Goal: Task Accomplishment & Management: Complete application form

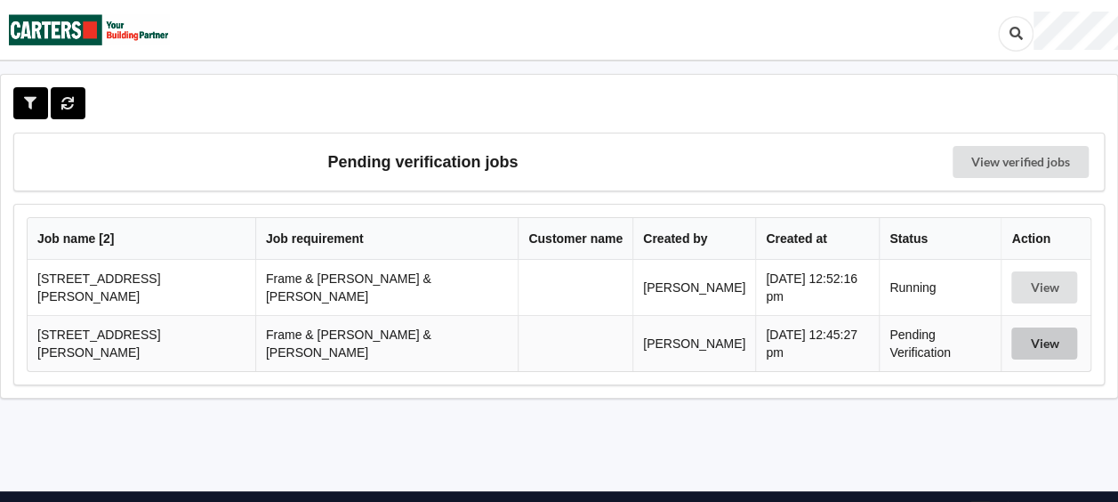
click at [1046, 337] on button "View" at bounding box center [1045, 343] width 66 height 32
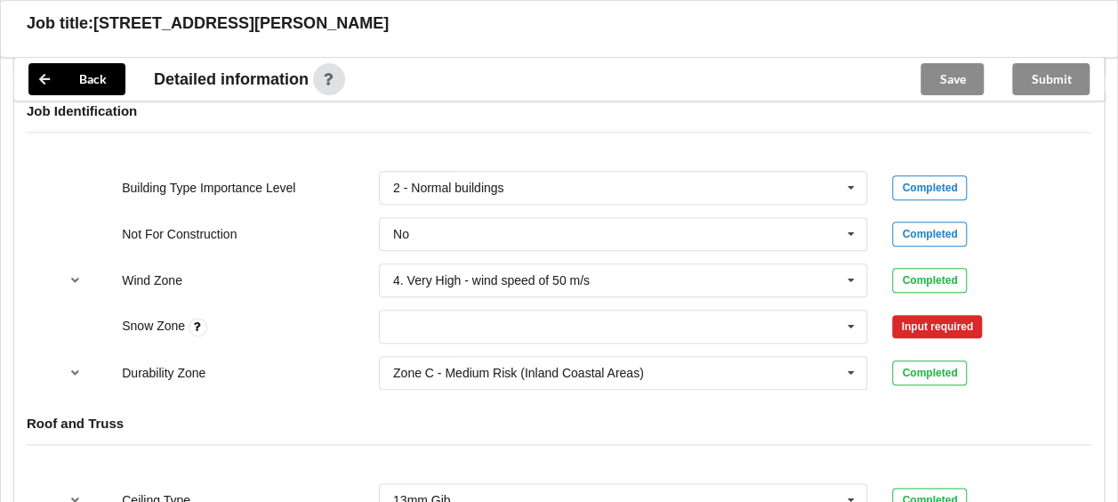
scroll to position [801, 0]
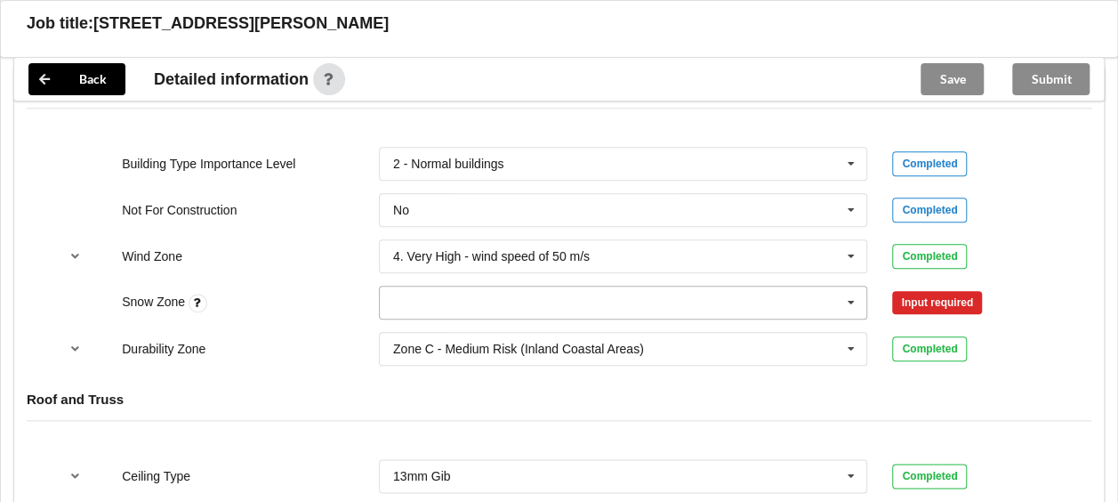
click at [852, 286] on icon at bounding box center [851, 302] width 27 height 33
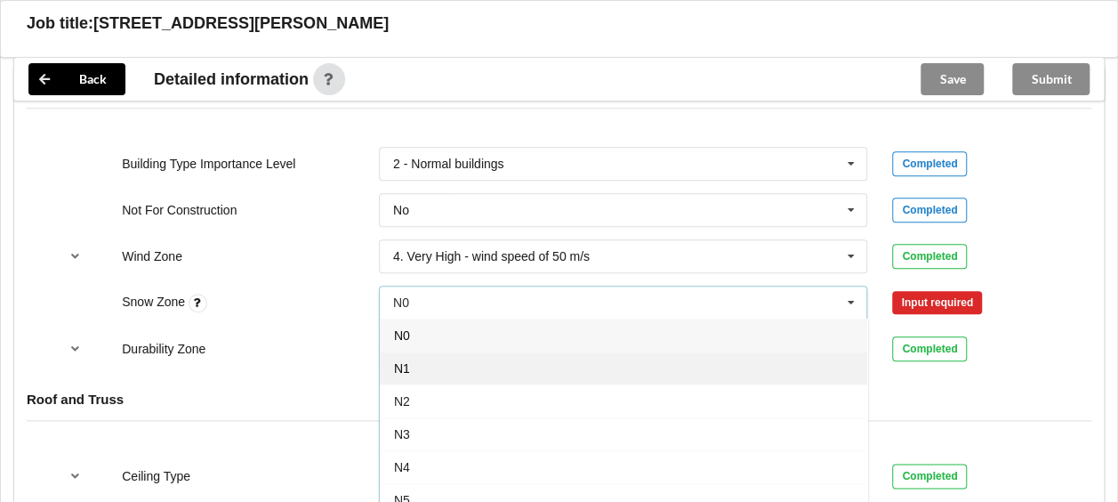
click at [449, 351] on div "N1" at bounding box center [624, 367] width 488 height 33
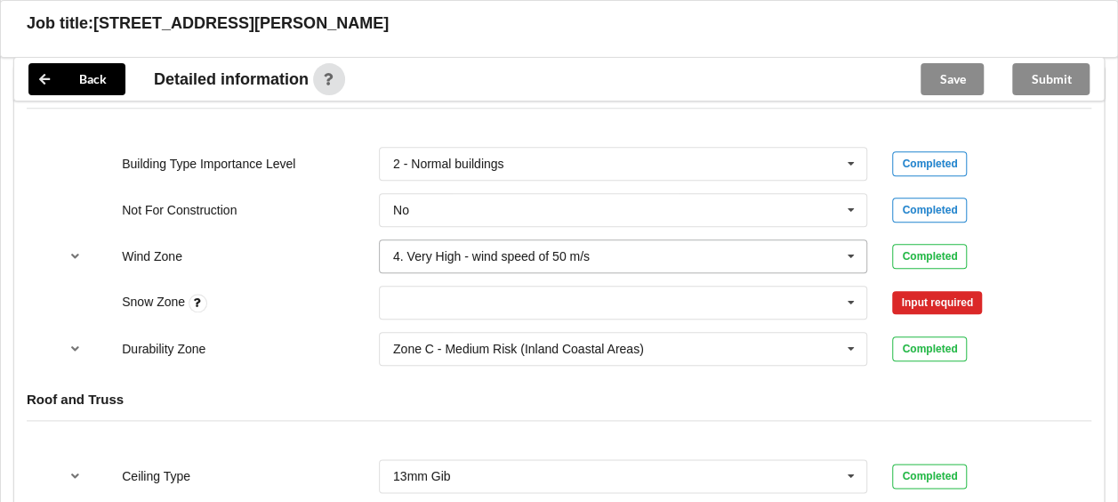
click at [850, 240] on icon at bounding box center [851, 256] width 27 height 33
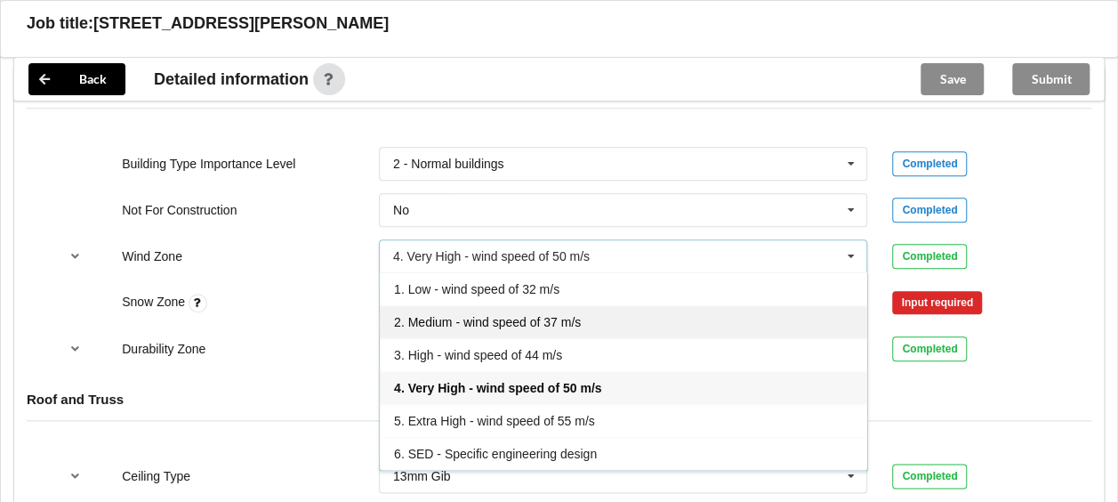
click at [556, 315] on span "2. Medium - wind speed of 37 m/s" at bounding box center [487, 322] width 187 height 14
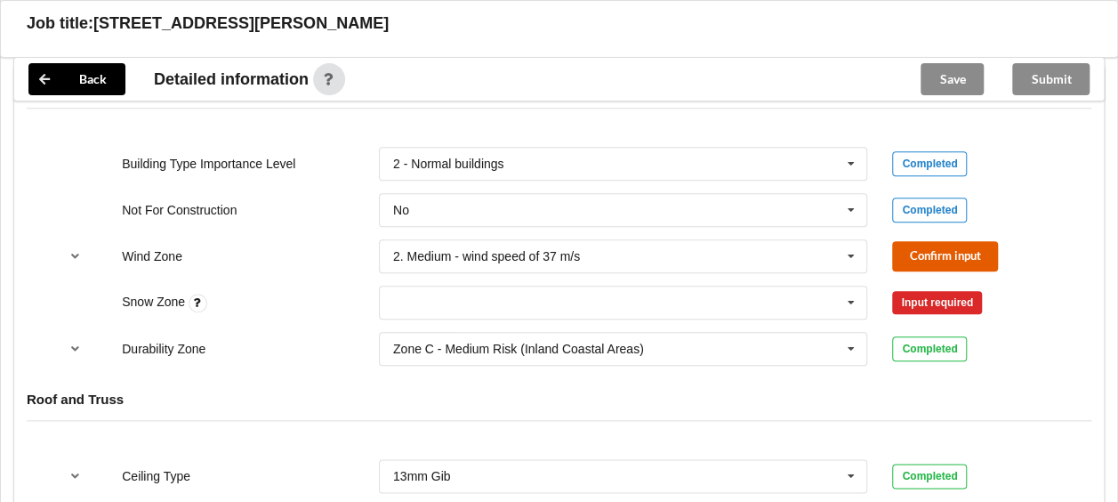
click at [958, 241] on button "Confirm input" at bounding box center [945, 255] width 106 height 29
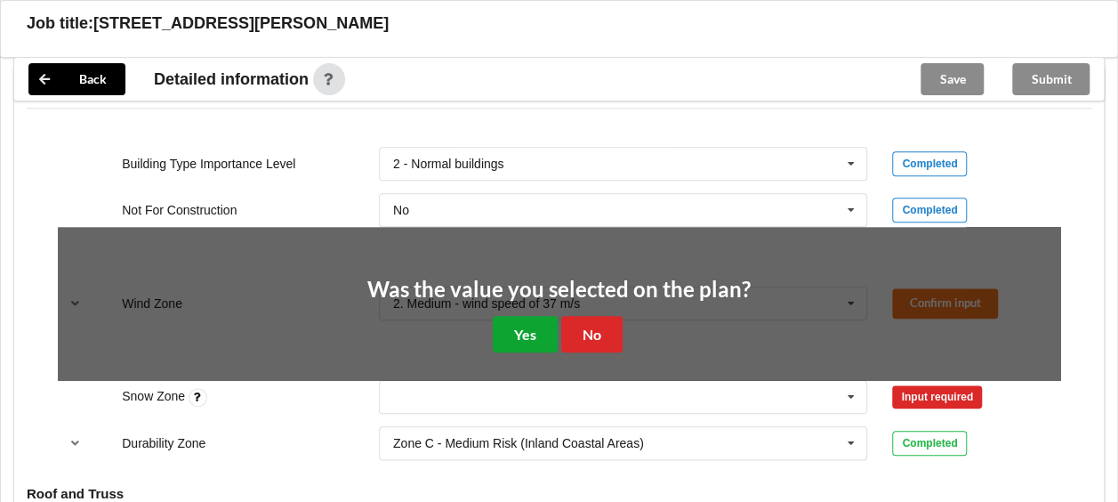
click at [526, 316] on button "Yes" at bounding box center [525, 334] width 65 height 36
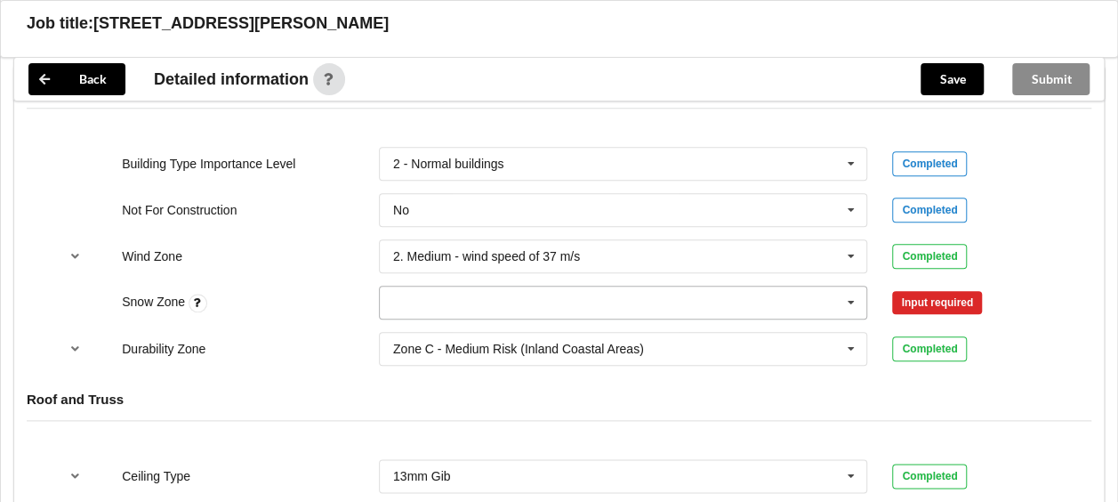
click at [850, 286] on icon at bounding box center [851, 302] width 27 height 33
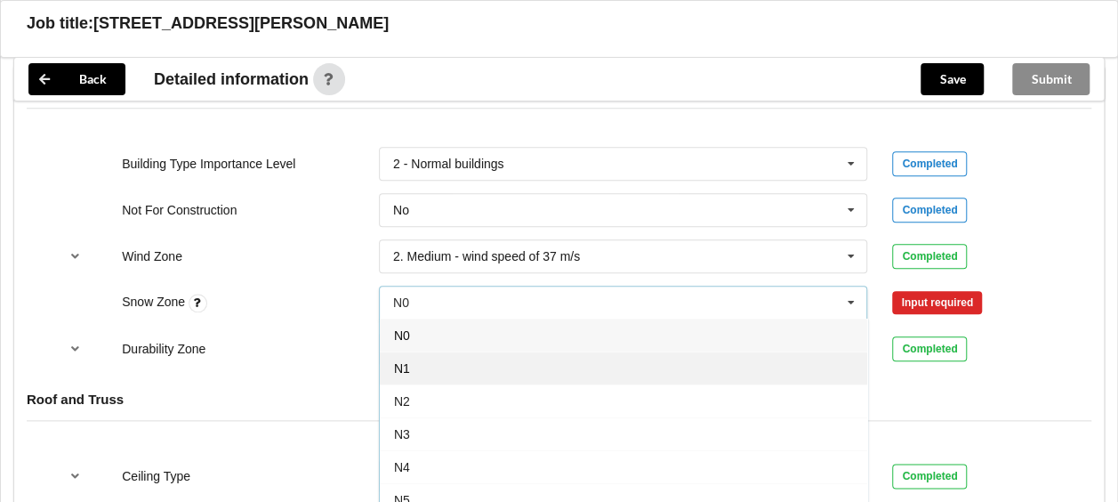
click at [418, 351] on div "N1" at bounding box center [624, 367] width 488 height 33
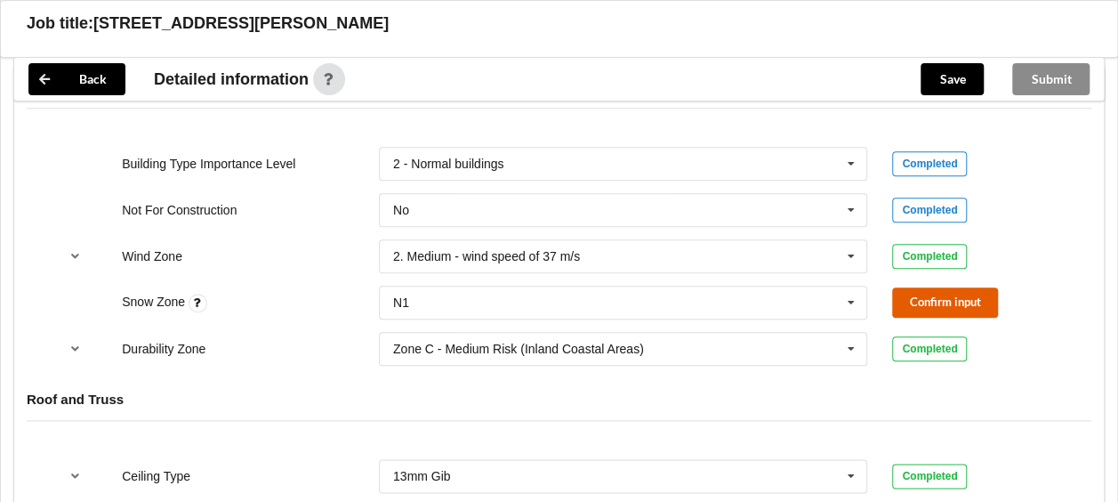
click at [927, 287] on button "Confirm input" at bounding box center [945, 301] width 106 height 29
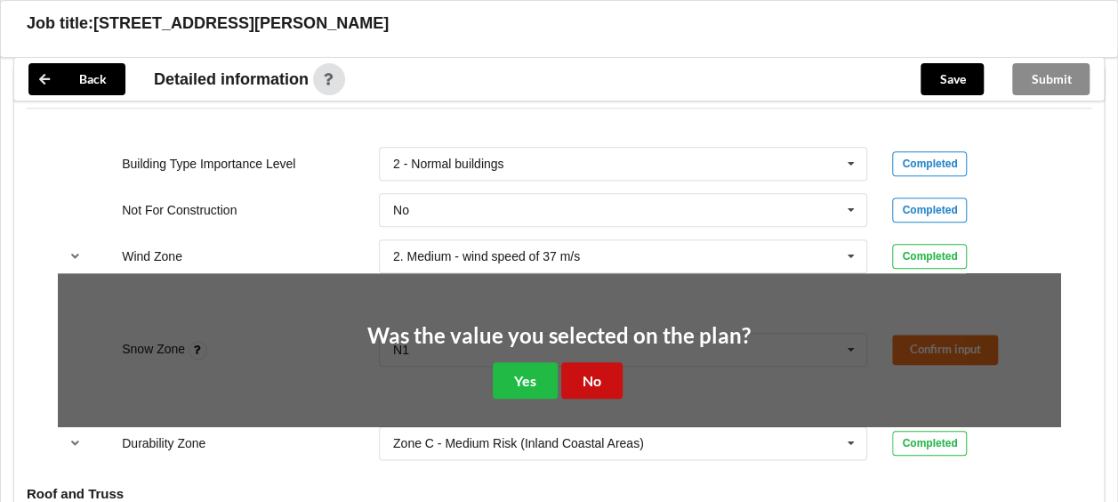
click at [579, 364] on button "No" at bounding box center [591, 380] width 61 height 36
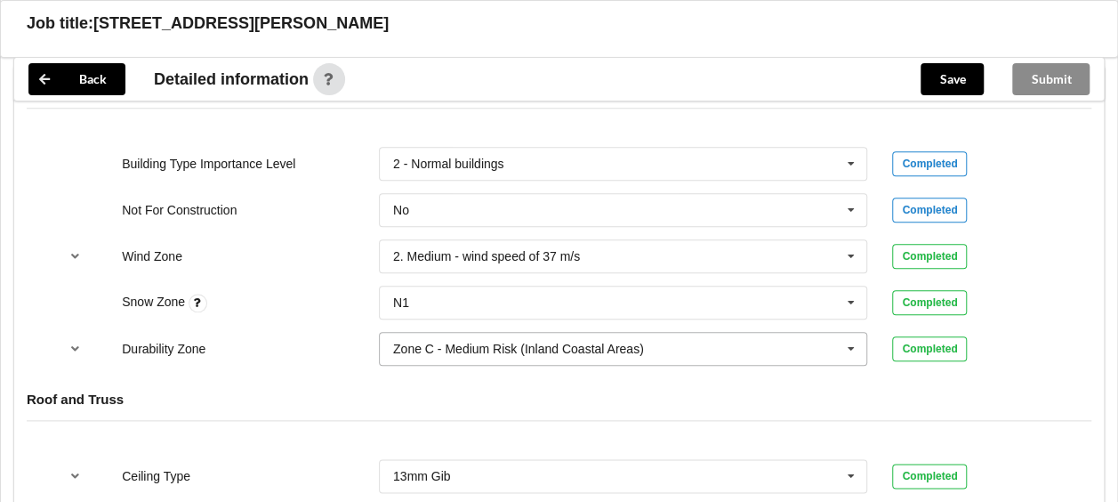
scroll to position [979, 0]
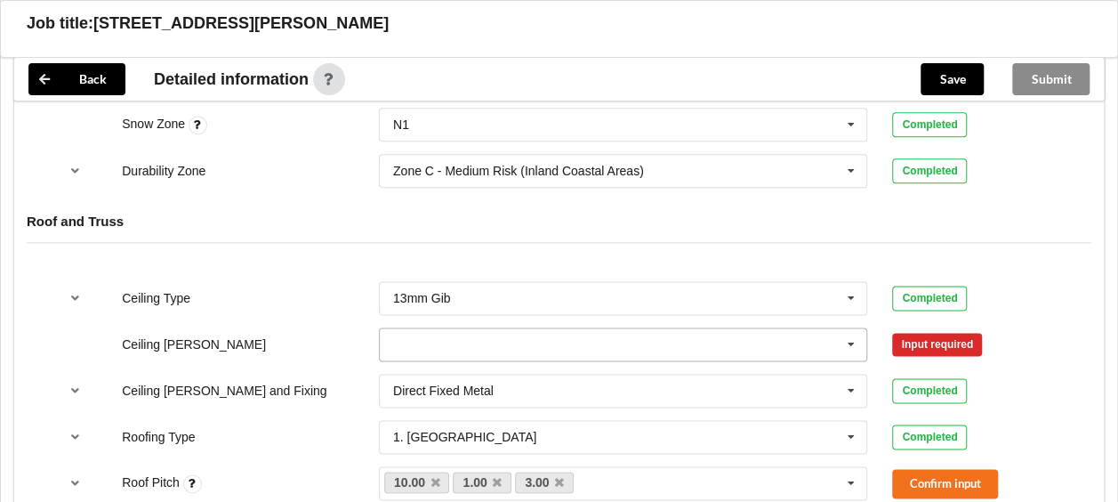
click at [850, 328] on icon at bounding box center [851, 344] width 27 height 33
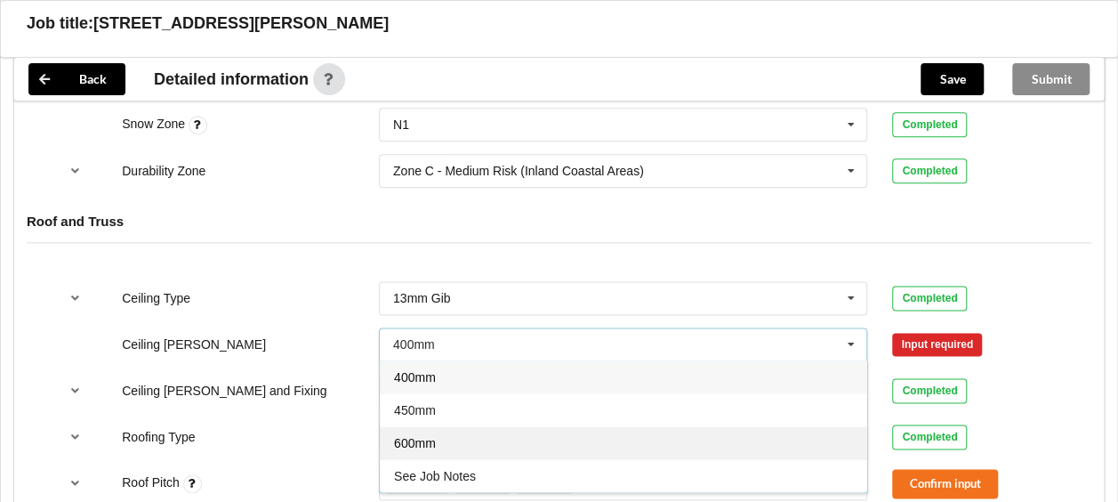
click at [435, 426] on div "600mm" at bounding box center [624, 442] width 488 height 33
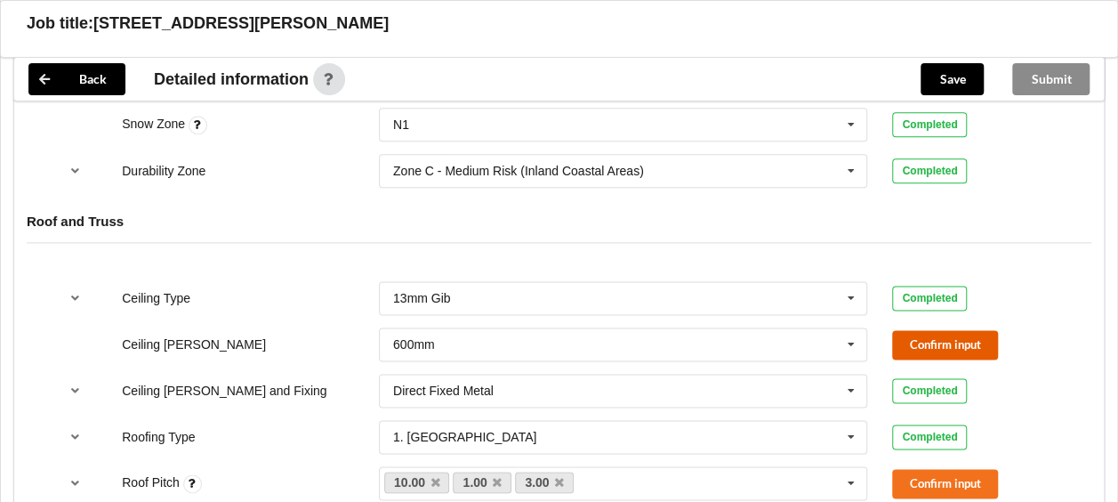
click at [931, 330] on button "Confirm input" at bounding box center [945, 344] width 106 height 29
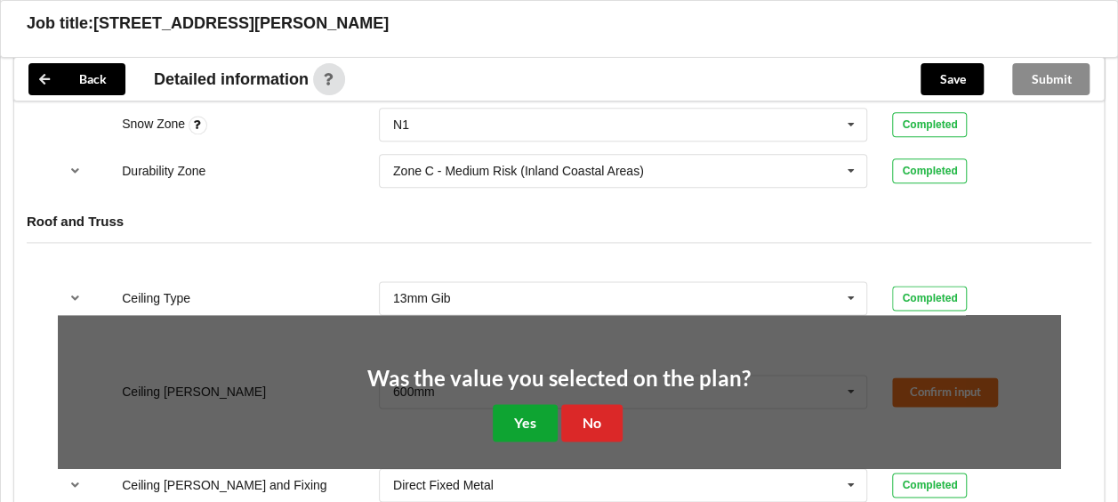
click at [532, 406] on button "Yes" at bounding box center [525, 422] width 65 height 36
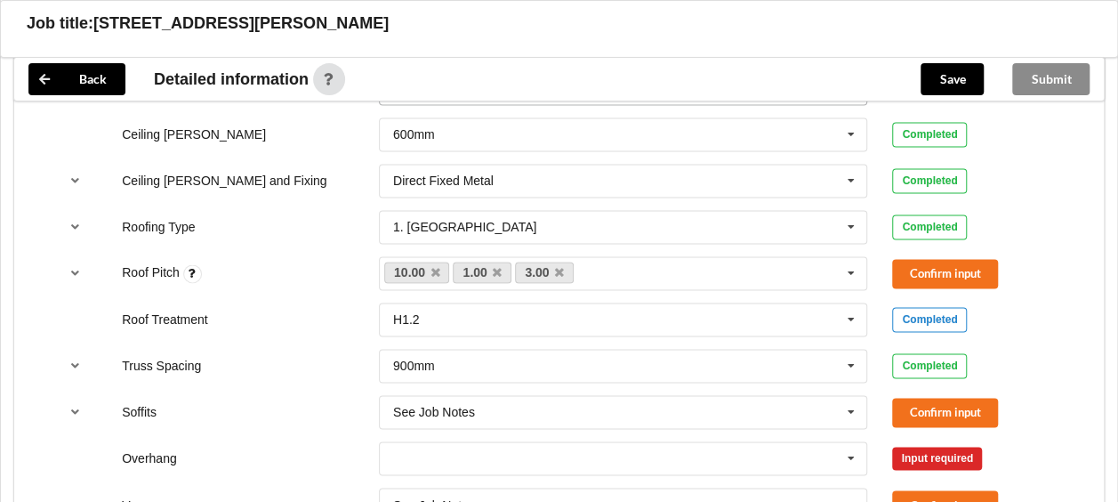
scroll to position [1245, 0]
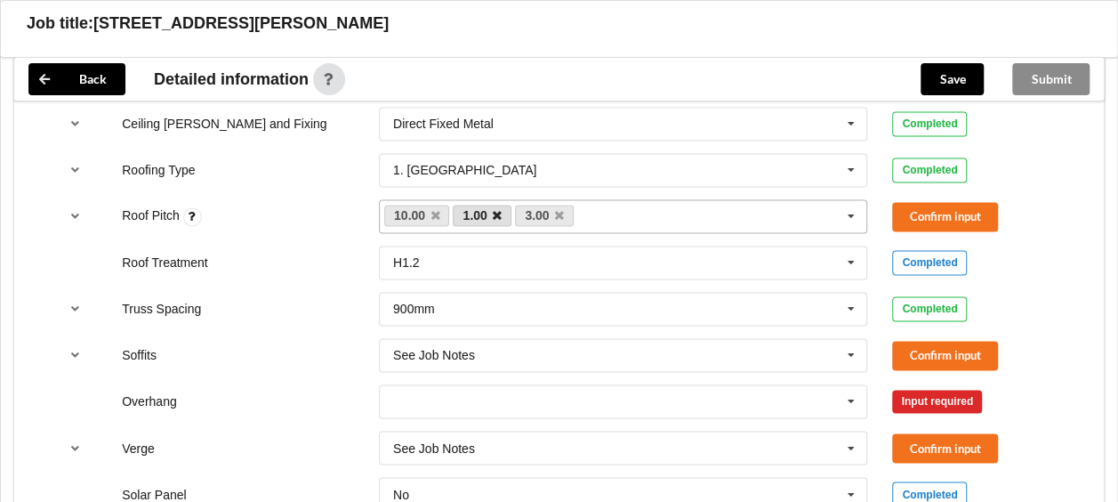
click at [496, 210] on icon at bounding box center [497, 216] width 9 height 12
click at [498, 210] on icon at bounding box center [497, 216] width 9 height 12
click at [923, 202] on button "Confirm input" at bounding box center [945, 216] width 106 height 29
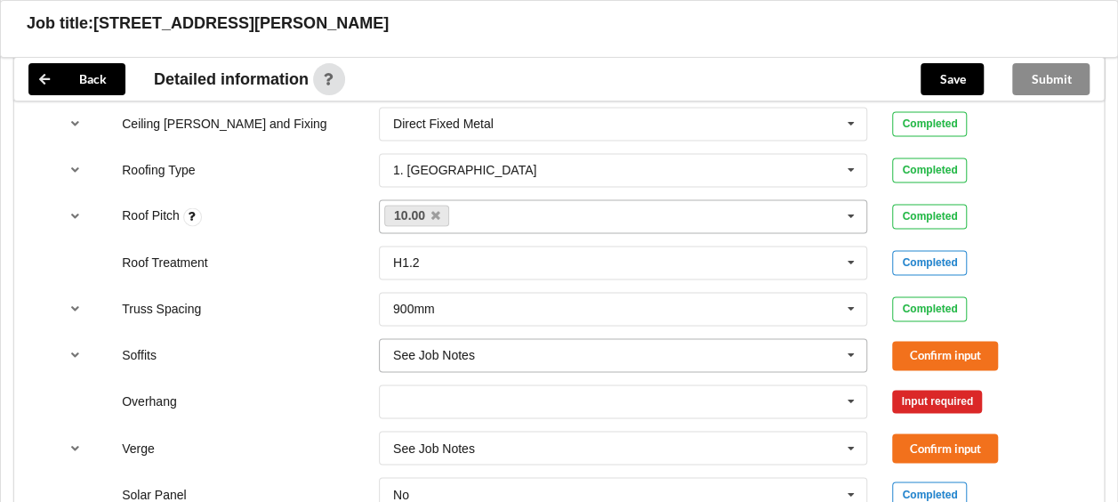
click at [856, 339] on icon at bounding box center [851, 355] width 27 height 33
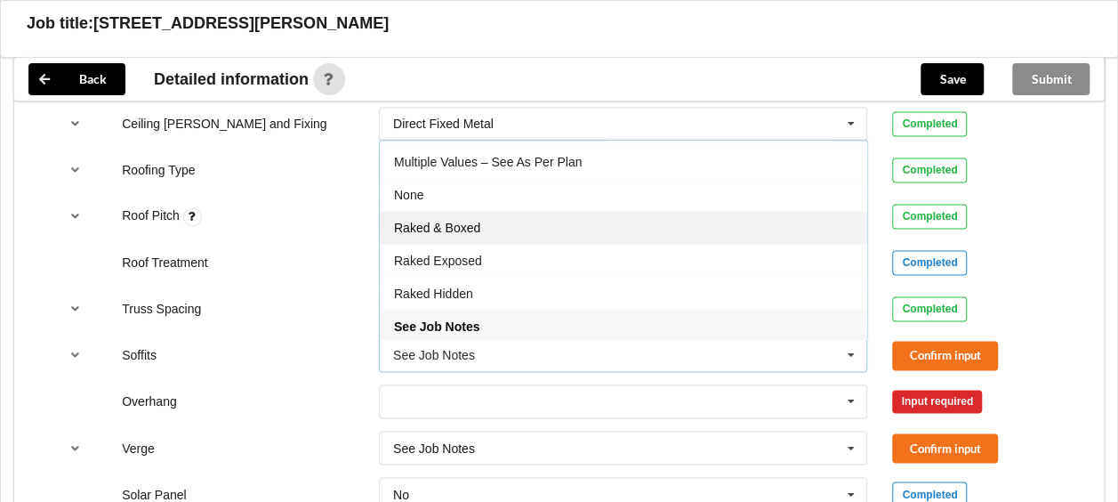
click at [459, 221] on span "Raked & Boxed" at bounding box center [437, 228] width 86 height 14
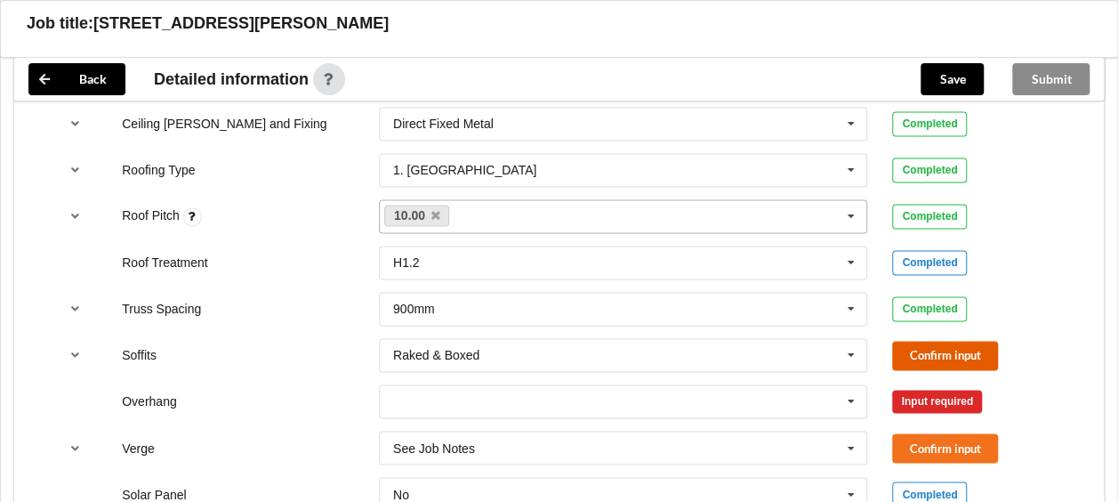
click at [927, 341] on button "Confirm input" at bounding box center [945, 355] width 106 height 29
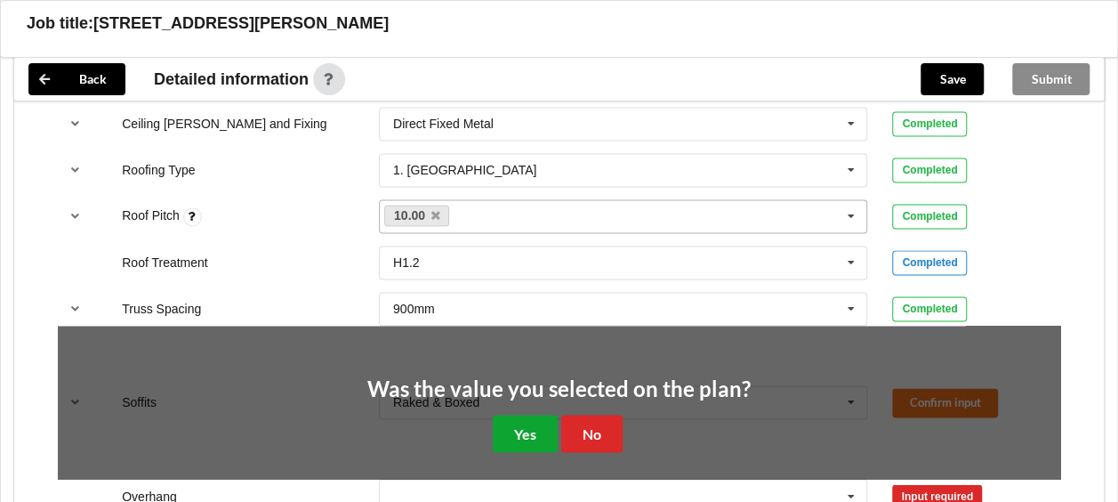
click at [525, 415] on button "Yes" at bounding box center [525, 433] width 65 height 36
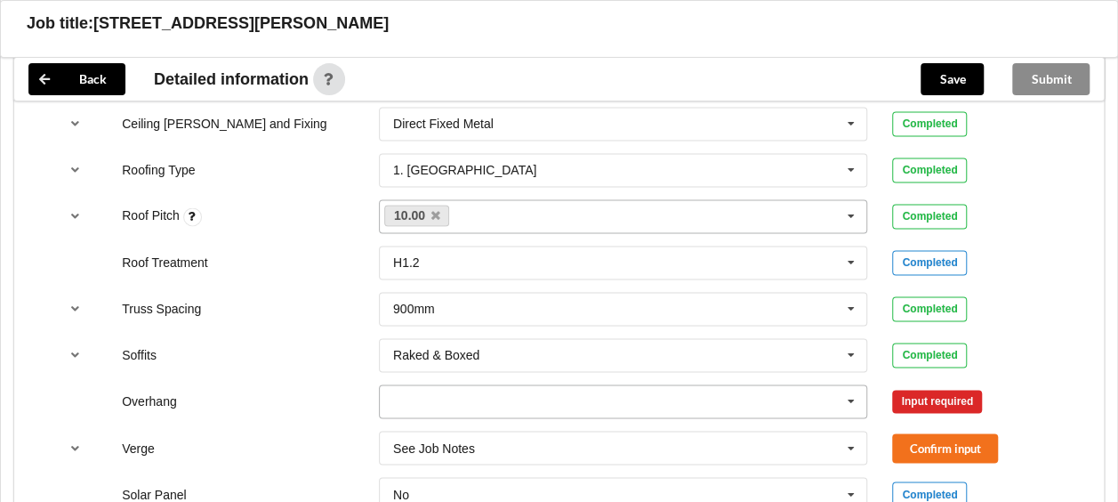
click at [851, 385] on icon at bounding box center [851, 401] width 27 height 33
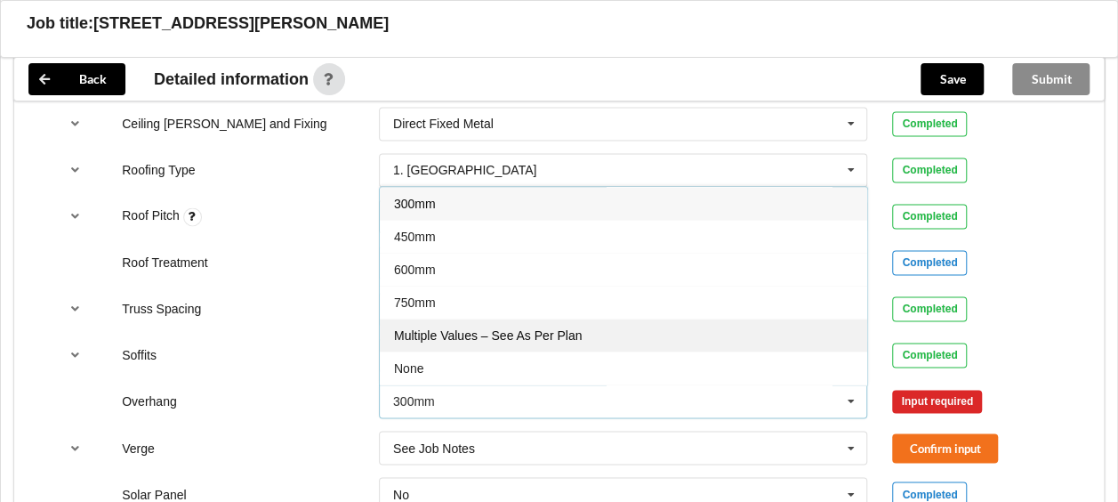
click at [582, 318] on div "Multiple Values – See As Per Plan" at bounding box center [624, 334] width 488 height 33
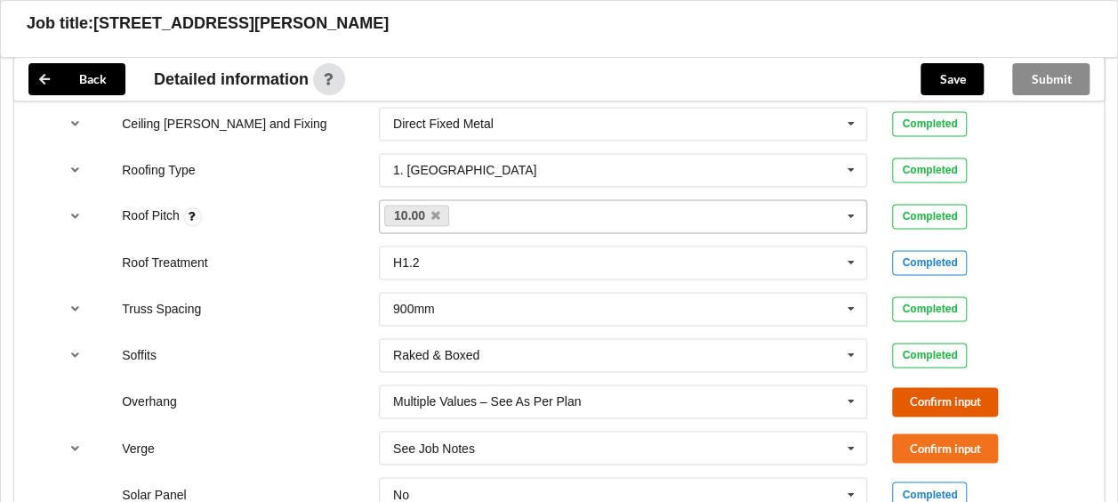
click at [904, 387] on button "Confirm input" at bounding box center [945, 401] width 106 height 29
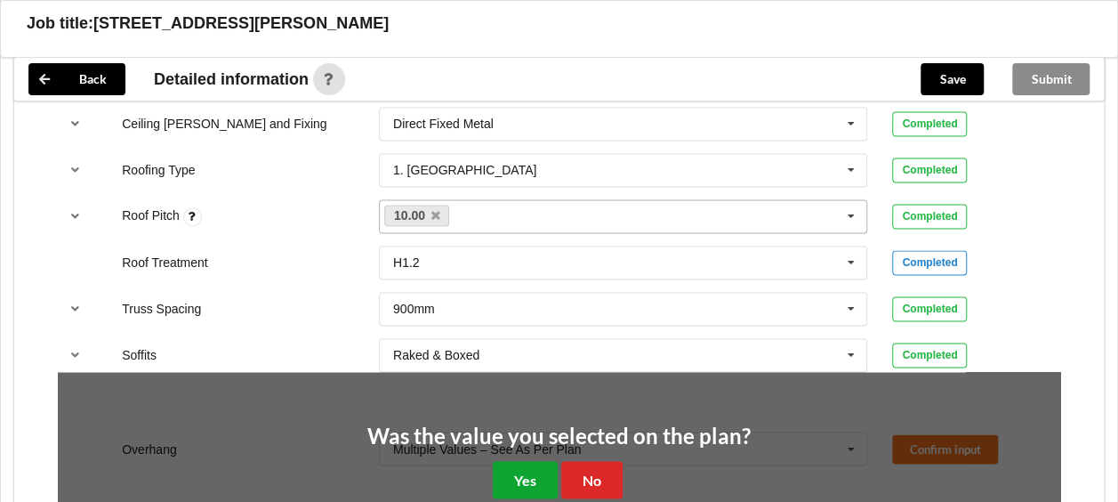
click at [507, 461] on button "Yes" at bounding box center [525, 479] width 65 height 36
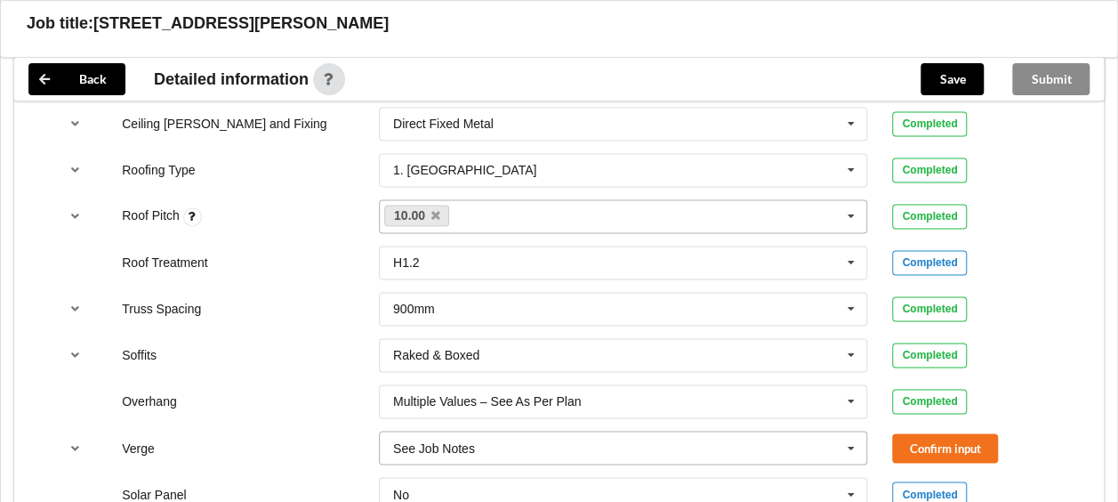
click at [851, 431] on icon at bounding box center [851, 447] width 27 height 33
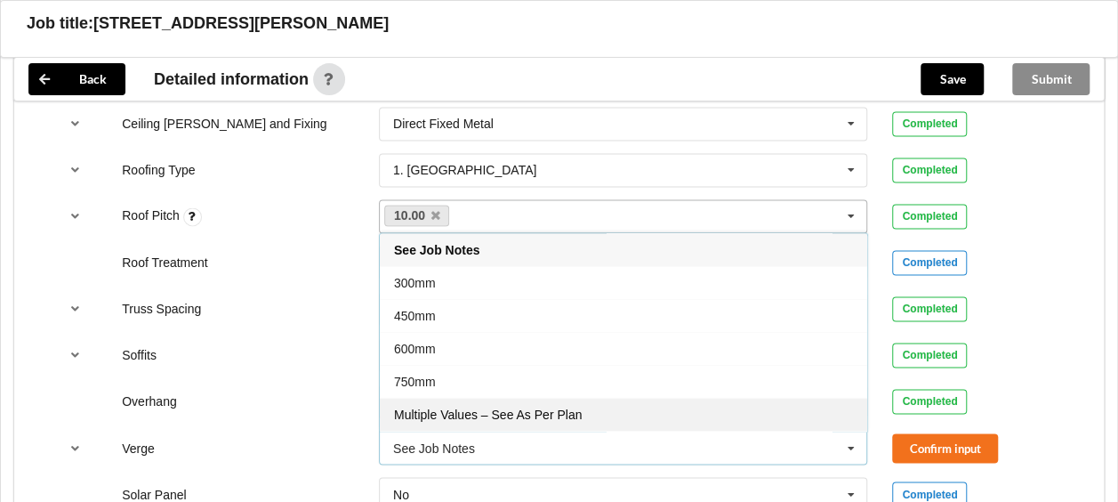
click at [585, 398] on div "Multiple Values – See As Per Plan" at bounding box center [624, 414] width 488 height 33
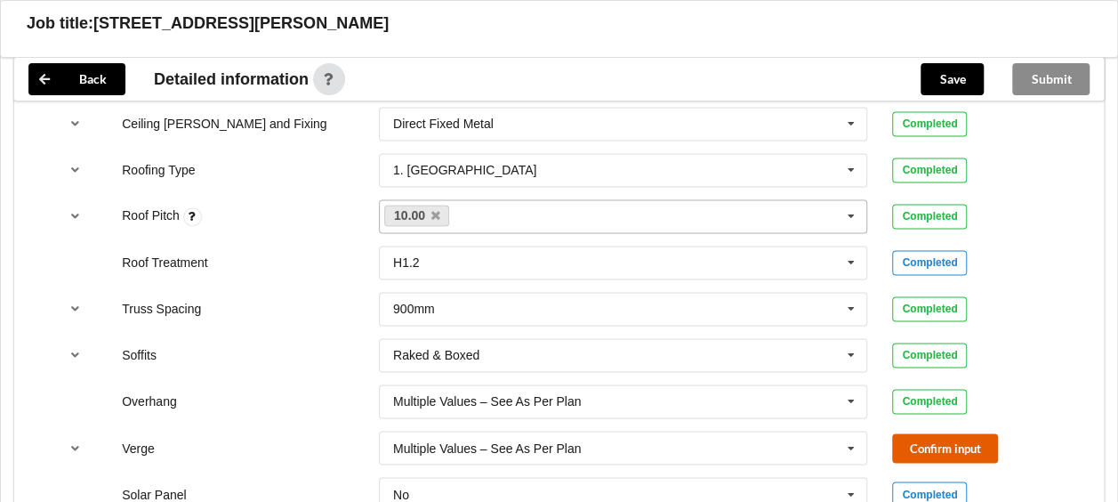
click at [909, 433] on button "Confirm input" at bounding box center [945, 447] width 106 height 29
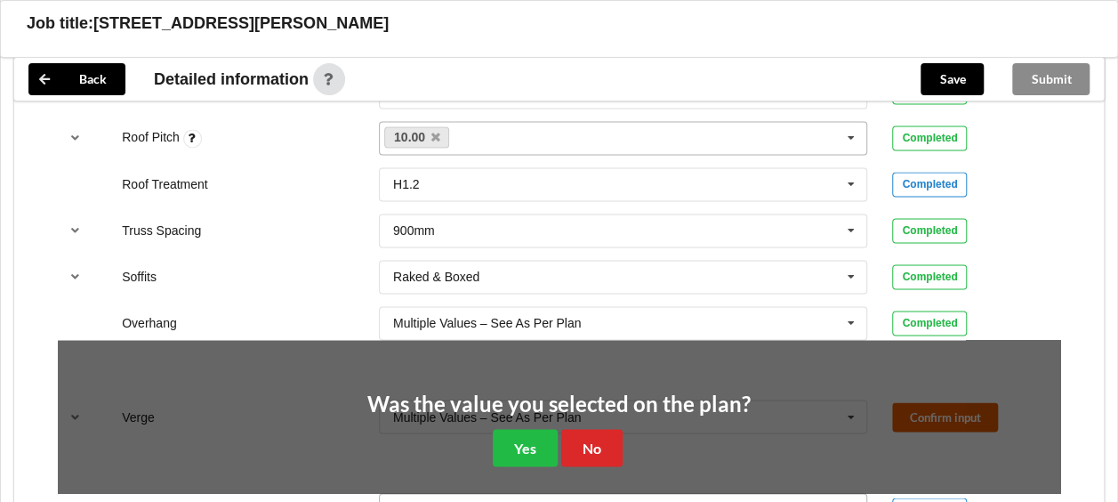
scroll to position [1423, 0]
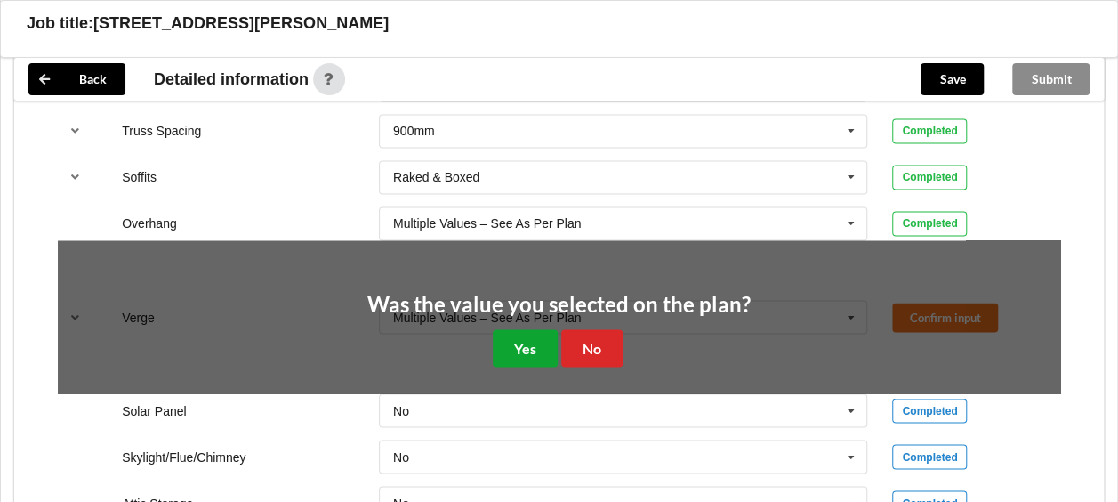
click at [522, 329] on button "Yes" at bounding box center [525, 347] width 65 height 36
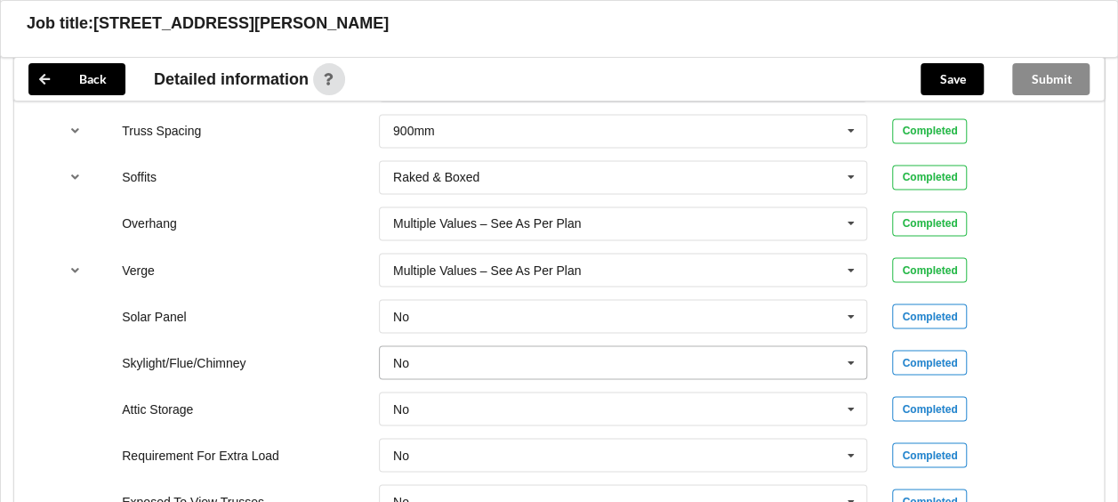
click at [854, 346] on icon at bounding box center [851, 362] width 27 height 33
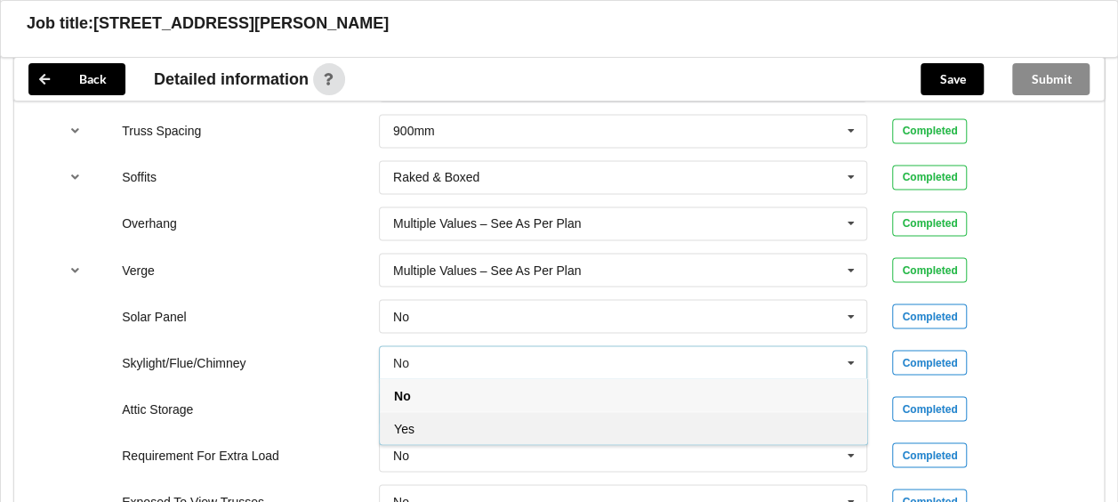
click at [479, 412] on div "Yes" at bounding box center [624, 427] width 488 height 33
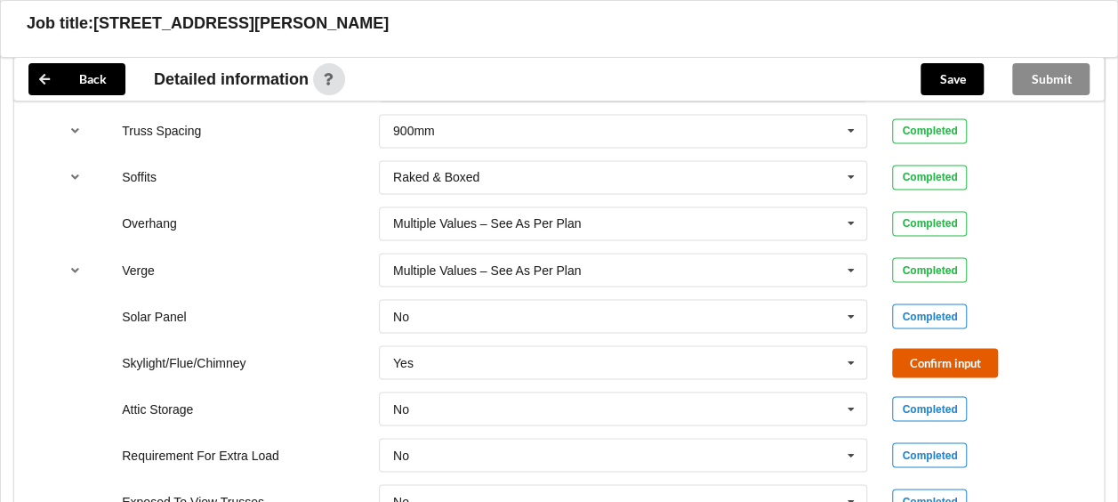
click at [946, 348] on button "Confirm input" at bounding box center [945, 362] width 106 height 29
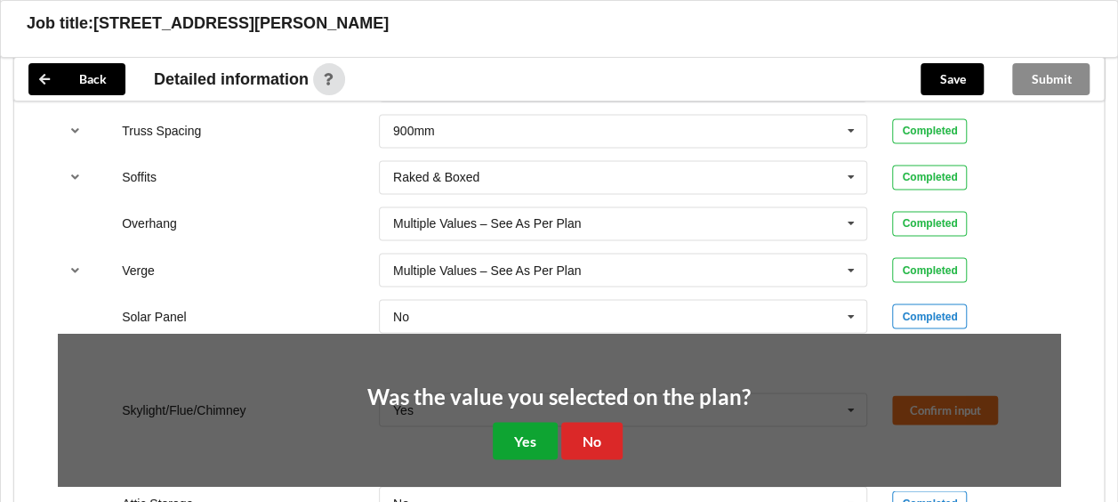
click at [529, 422] on button "Yes" at bounding box center [525, 440] width 65 height 36
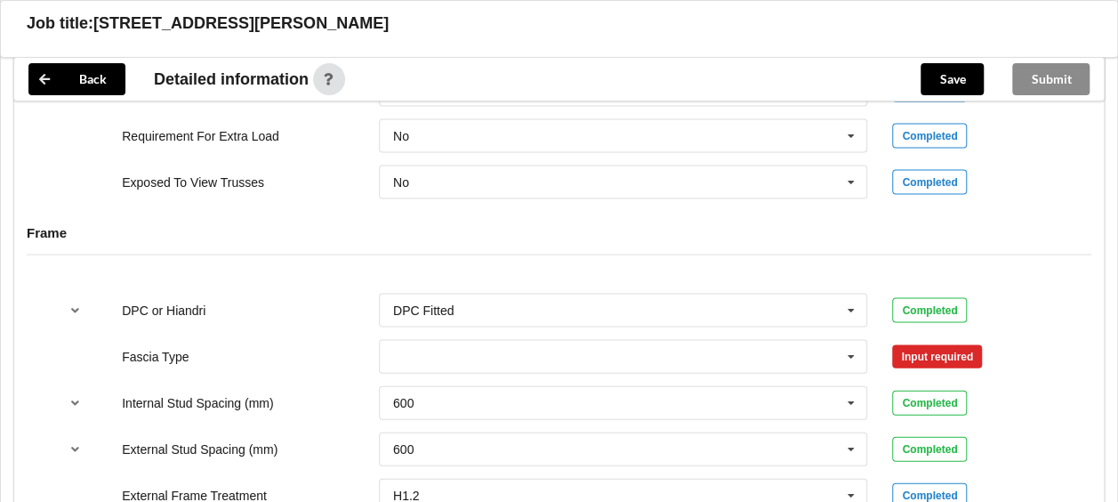
scroll to position [1779, 0]
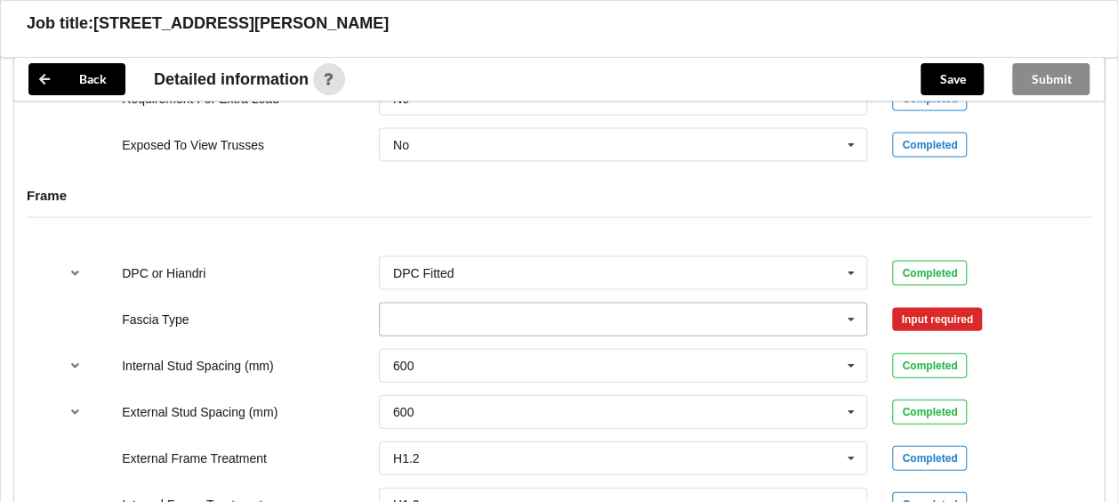
click at [852, 303] on icon at bounding box center [851, 319] width 27 height 33
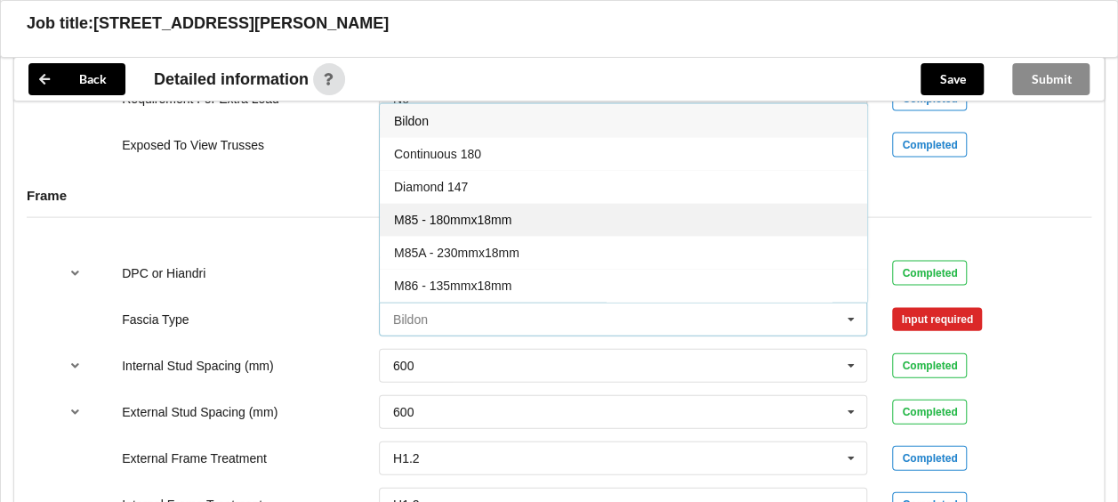
scroll to position [1690, 0]
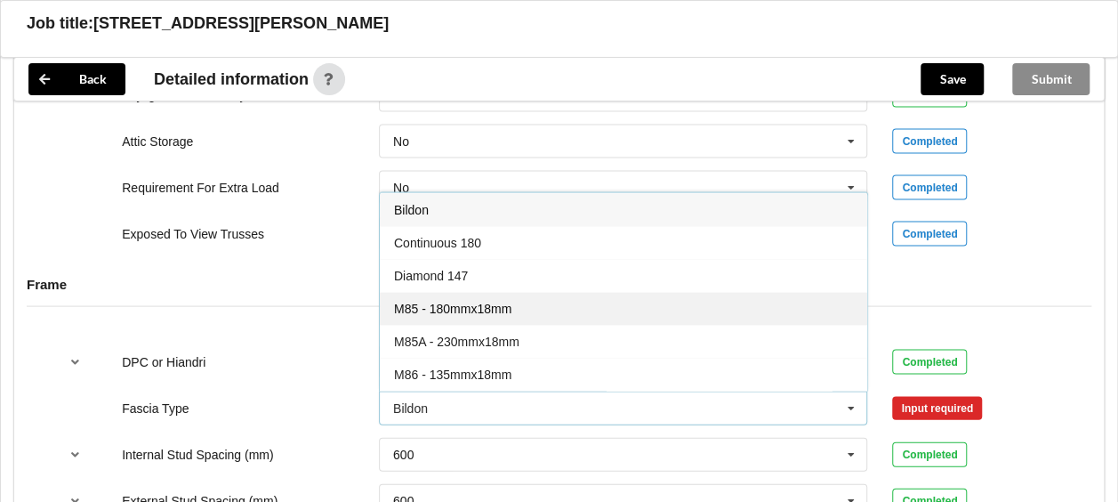
click at [472, 302] on span "M85 - 180mmx18mm" at bounding box center [452, 309] width 117 height 14
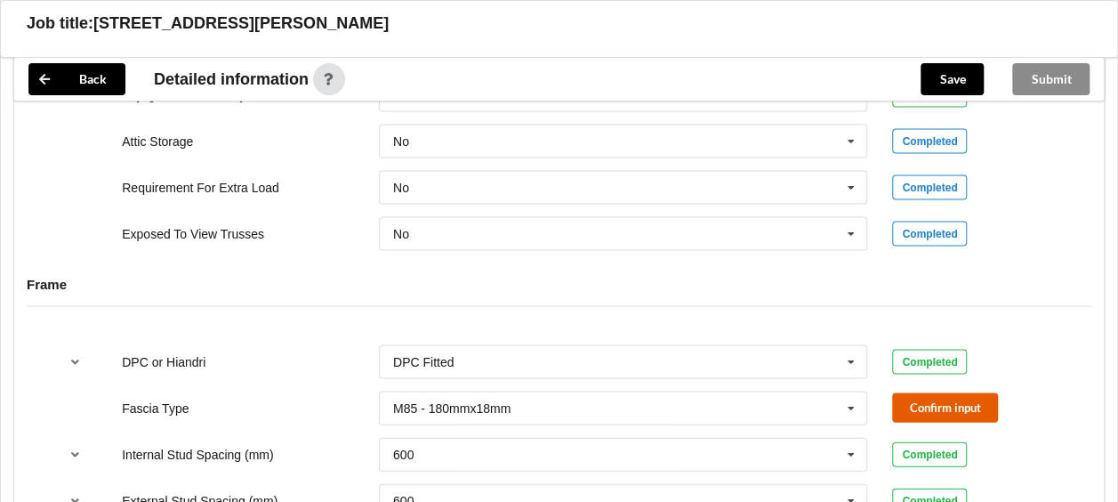
click at [912, 393] on button "Confirm input" at bounding box center [945, 407] width 106 height 29
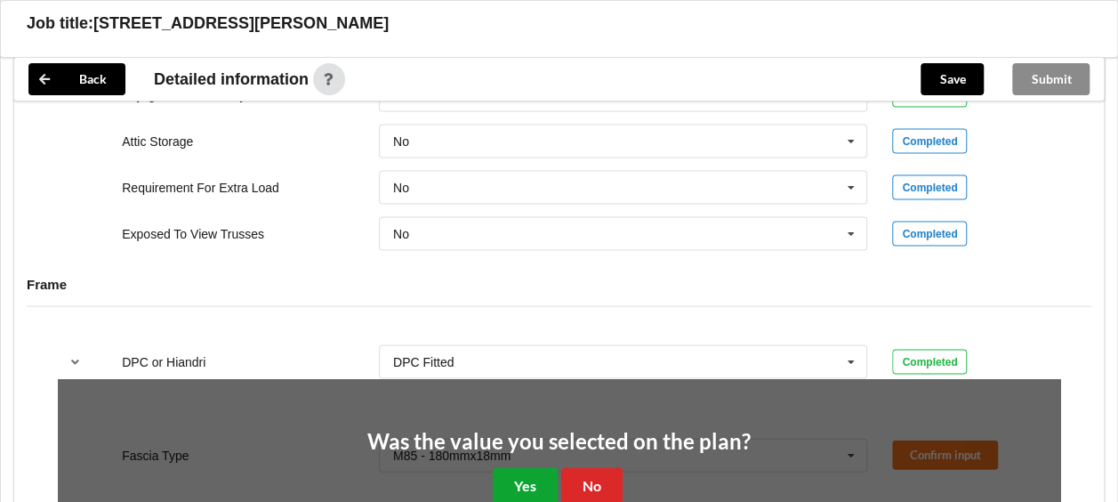
click at [507, 472] on button "Yes" at bounding box center [525, 486] width 65 height 36
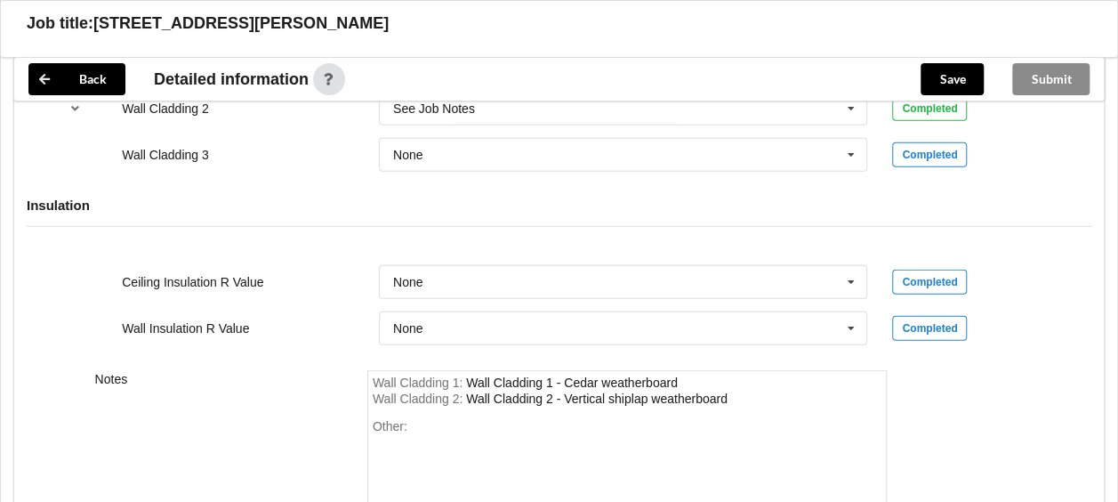
scroll to position [2402, 0]
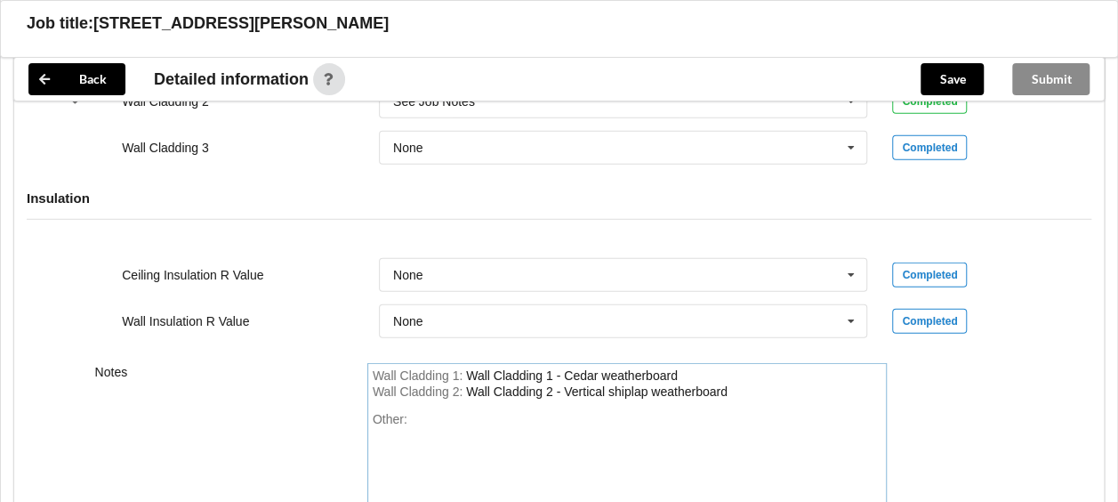
click at [680, 368] on div "Wall Cladding 1 : Wall Cladding 1 - Cedar weatherboard" at bounding box center [628, 376] width 510 height 16
click at [606, 384] on div "Wall Cladding 2 - Vertical shiplap weatherboard" at bounding box center [597, 391] width 262 height 14
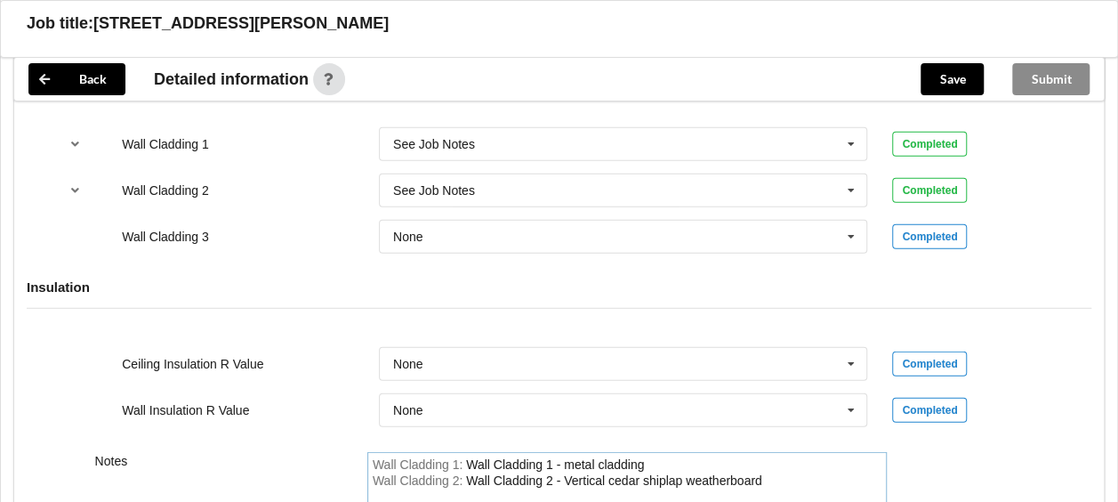
scroll to position [2278, 0]
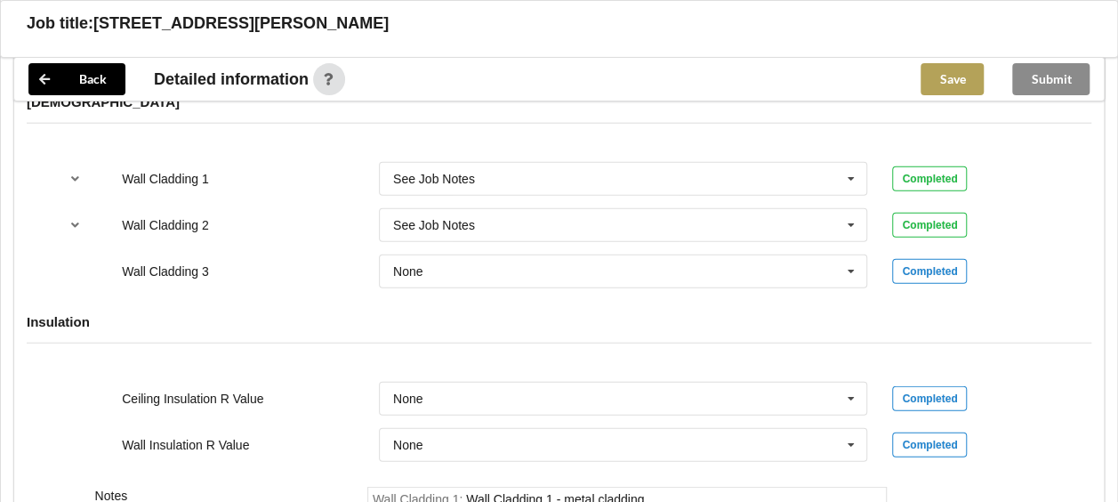
click at [939, 84] on button "Save" at bounding box center [952, 79] width 63 height 32
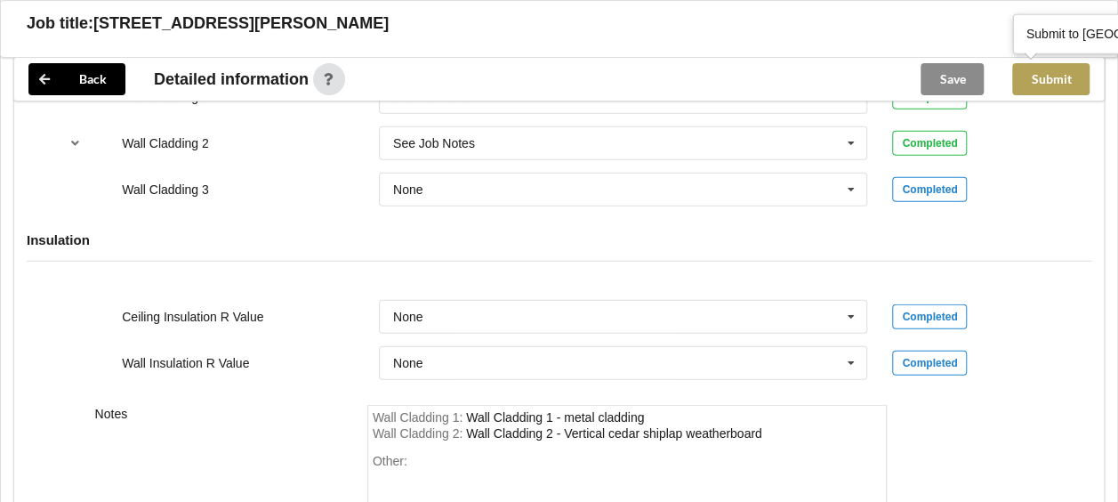
click at [1044, 78] on button "Submit" at bounding box center [1050, 79] width 77 height 32
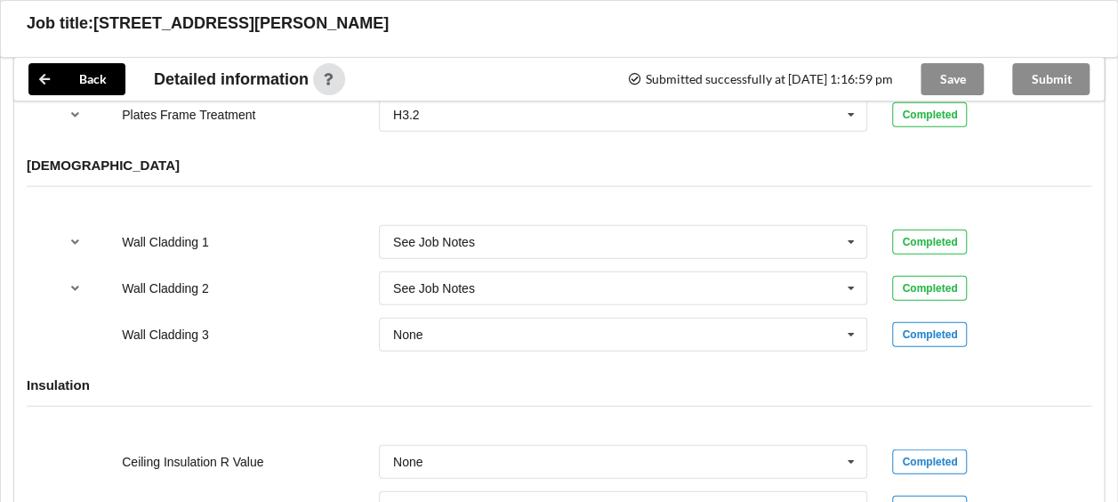
scroll to position [2011, 0]
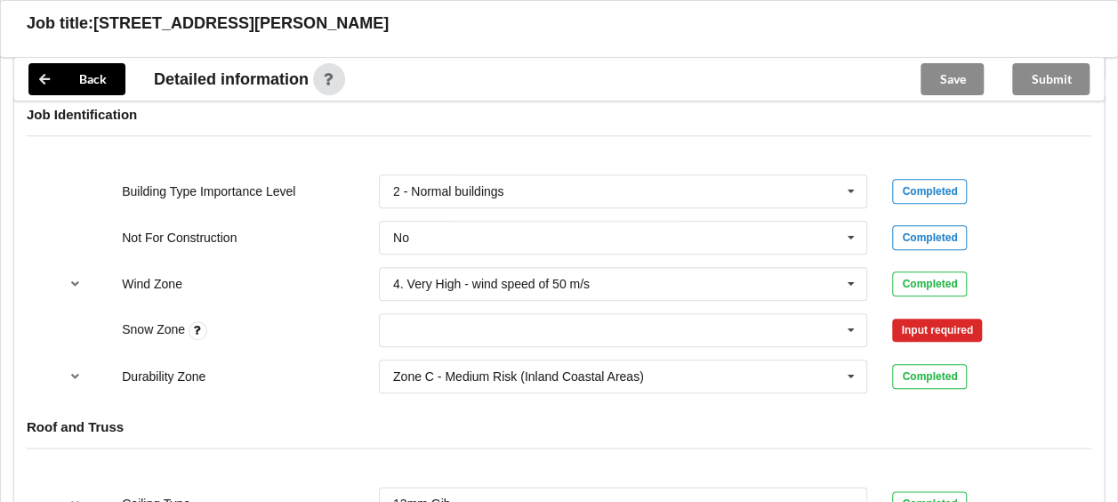
scroll to position [801, 0]
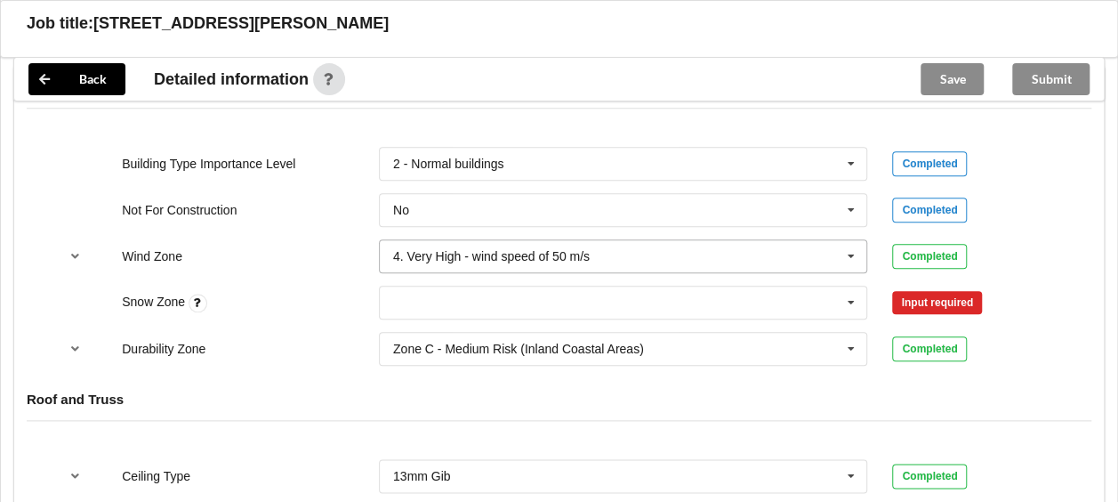
click at [848, 240] on icon at bounding box center [851, 256] width 27 height 33
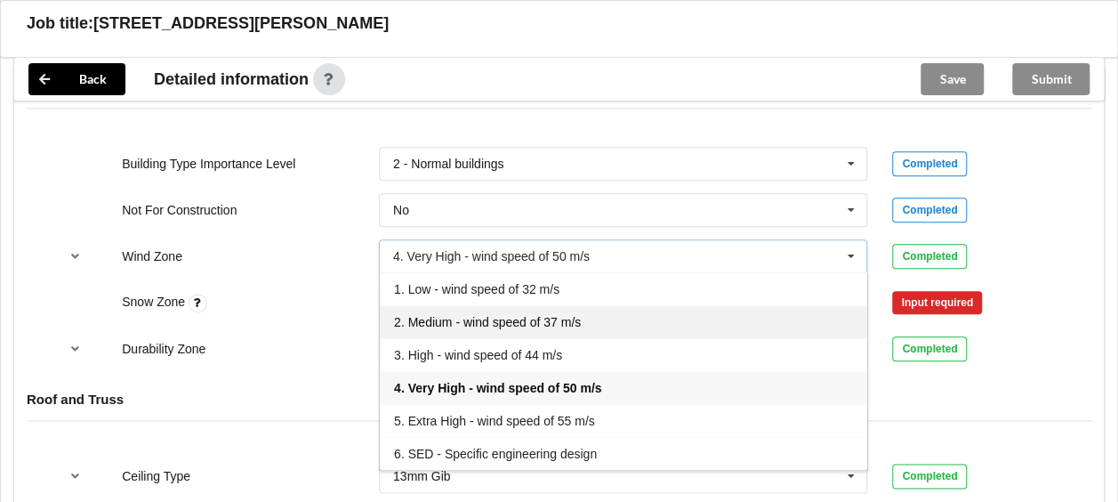
click at [501, 315] on span "2. Medium - wind speed of 37 m/s" at bounding box center [487, 322] width 187 height 14
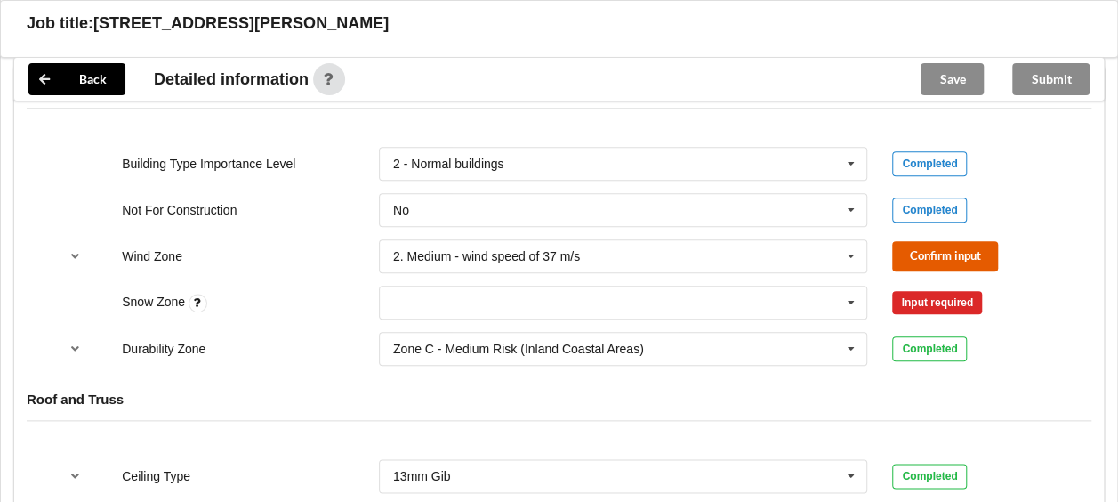
click at [944, 241] on button "Confirm input" at bounding box center [945, 255] width 106 height 29
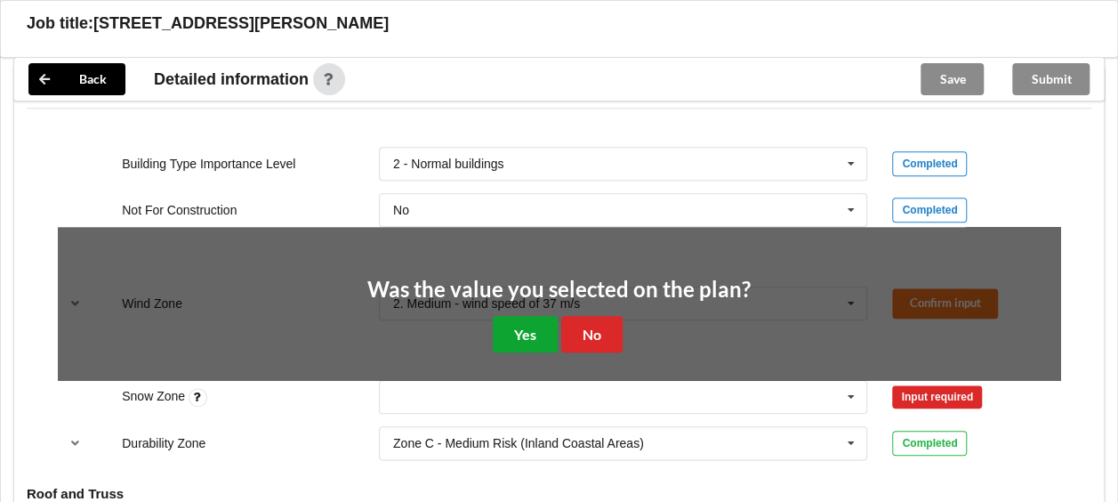
click at [520, 316] on button "Yes" at bounding box center [525, 334] width 65 height 36
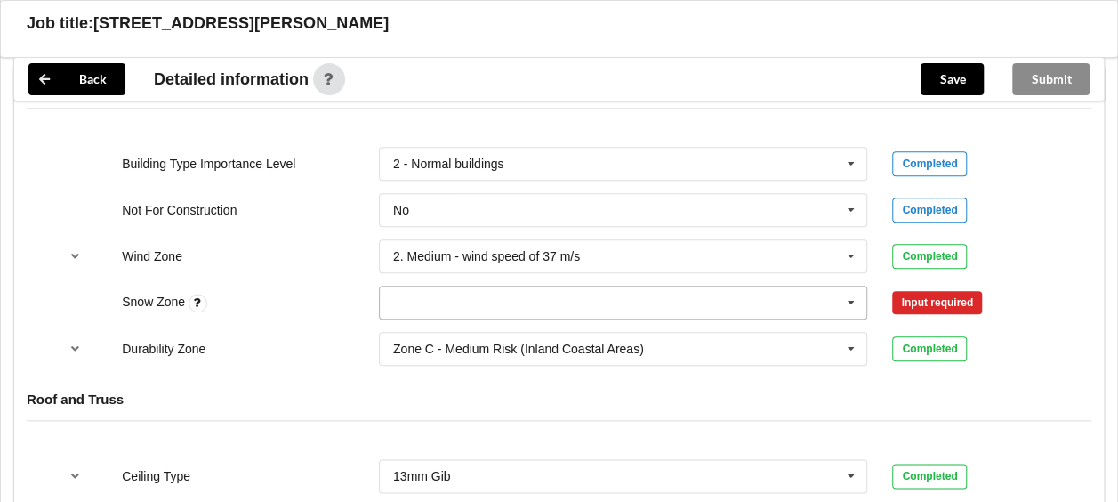
click at [853, 286] on icon at bounding box center [851, 302] width 27 height 33
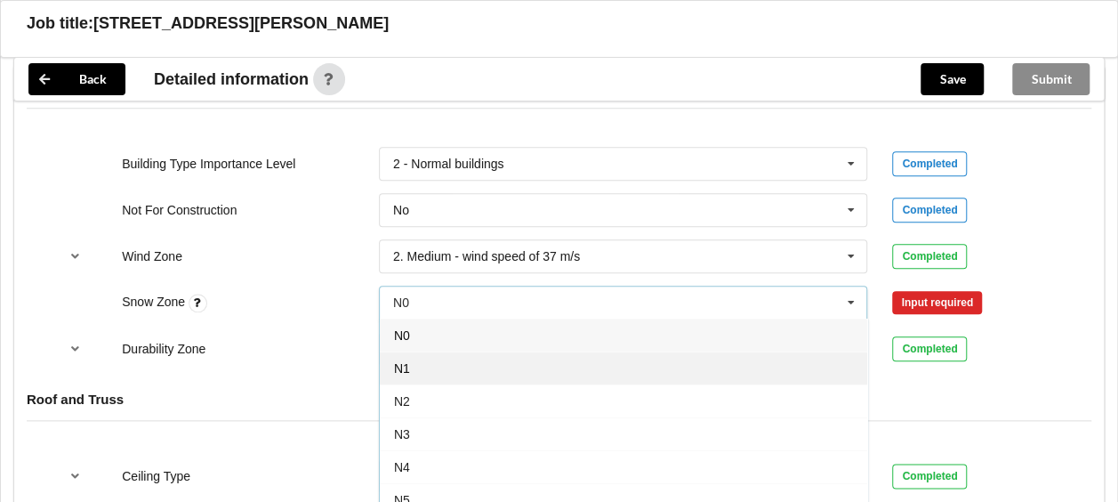
click at [460, 351] on div "N1" at bounding box center [624, 367] width 488 height 33
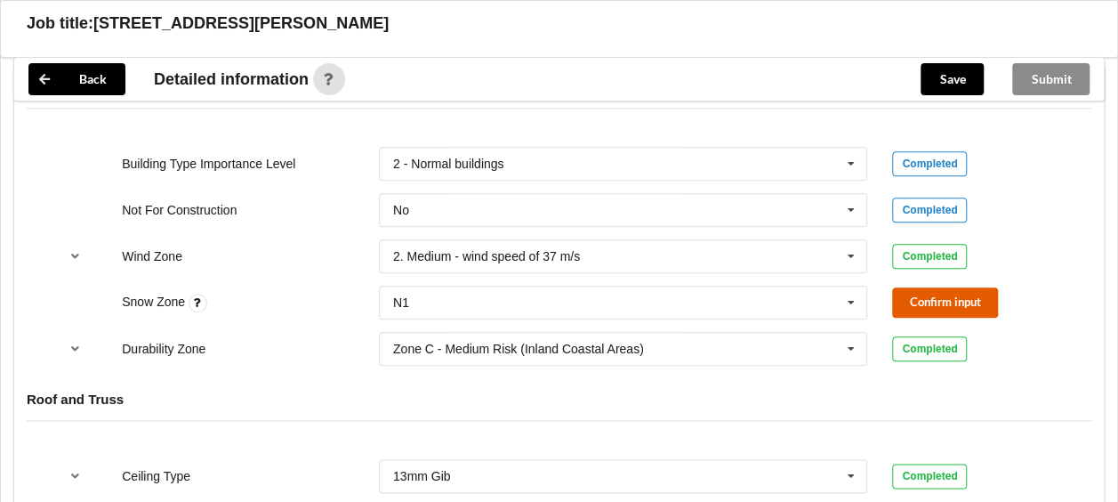
click at [909, 287] on button "Confirm input" at bounding box center [945, 301] width 106 height 29
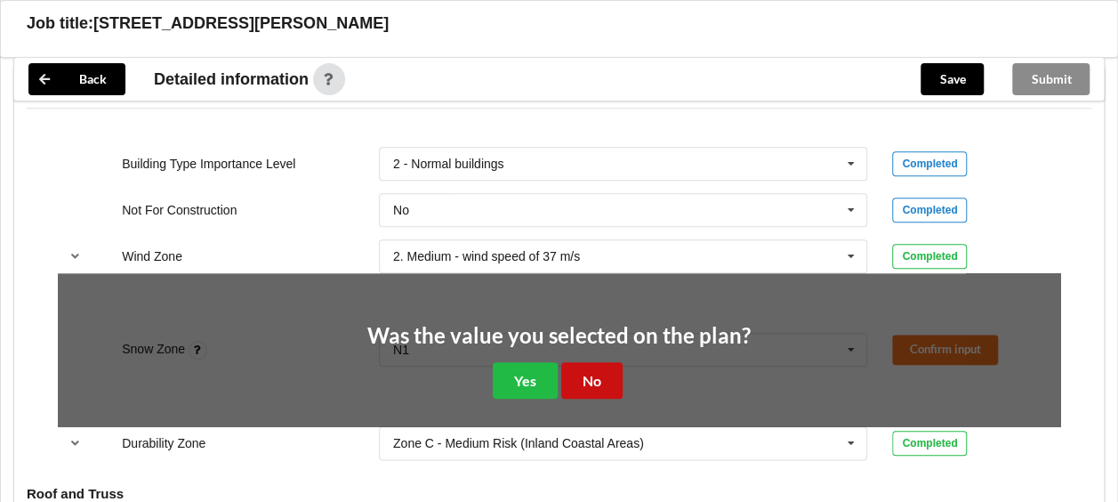
click at [590, 362] on button "No" at bounding box center [591, 380] width 61 height 36
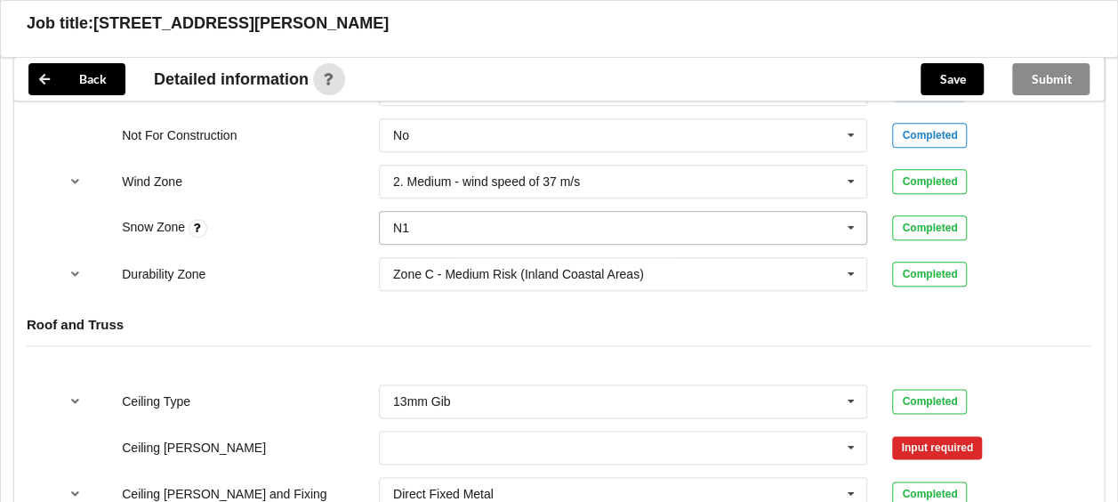
scroll to position [979, 0]
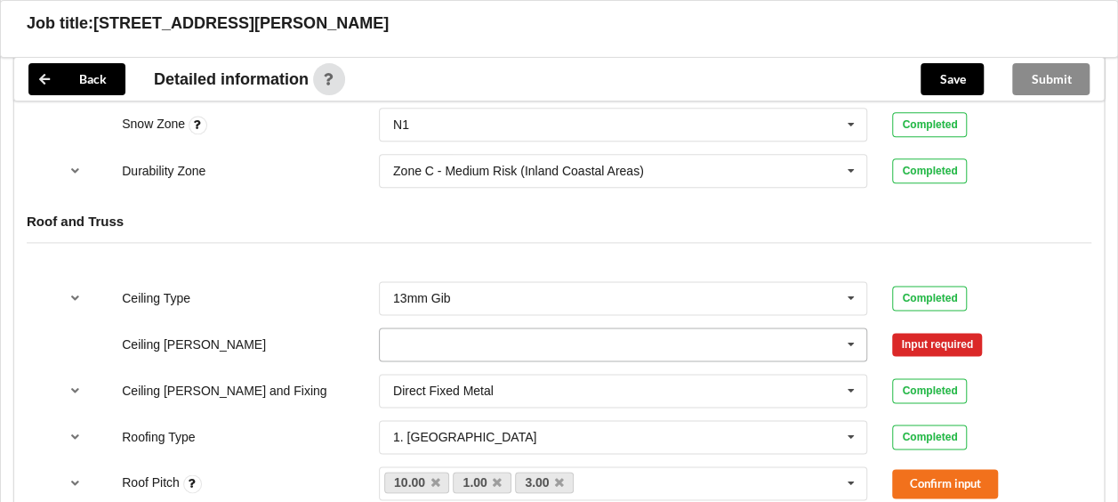
click at [854, 328] on icon at bounding box center [851, 344] width 27 height 33
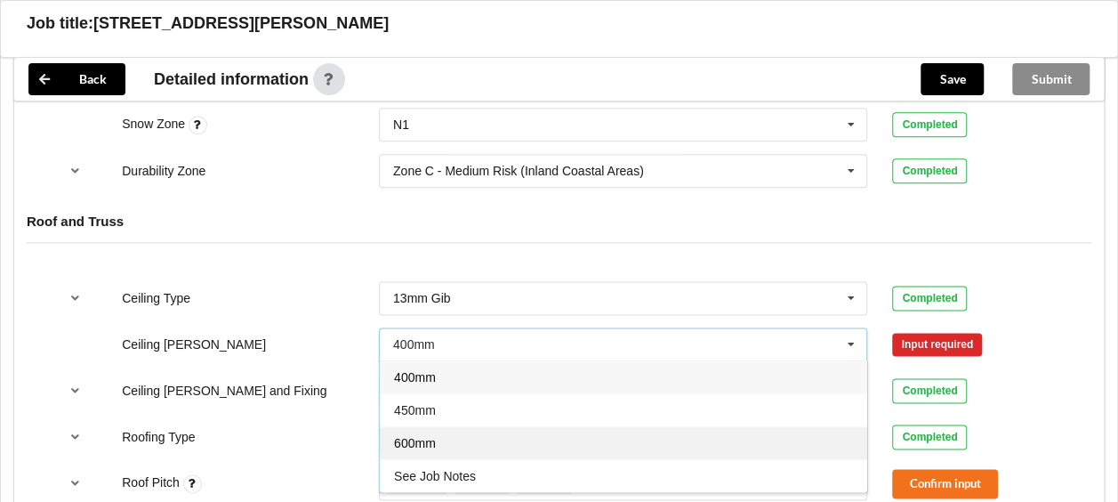
click at [406, 436] on span "600mm" at bounding box center [415, 443] width 42 height 14
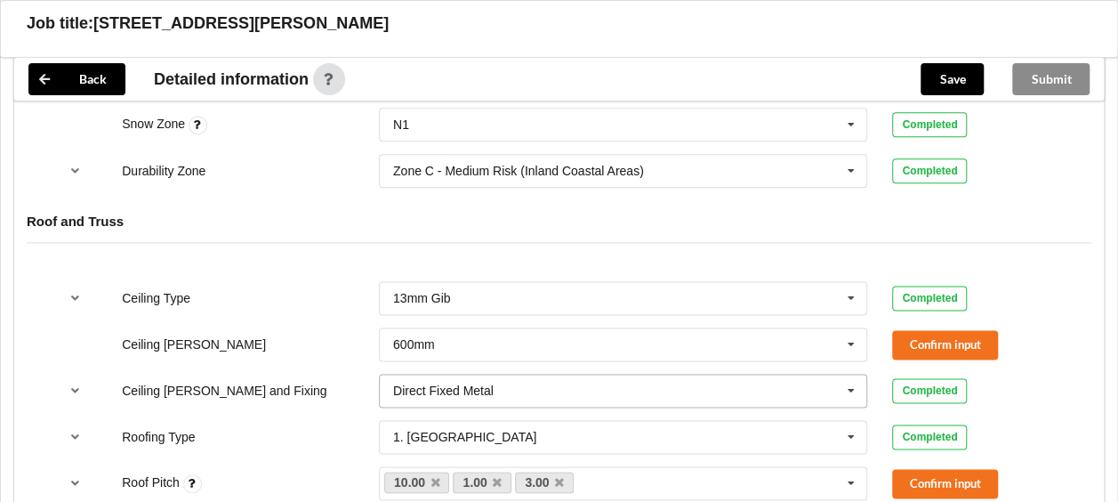
click at [852, 375] on icon at bounding box center [851, 391] width 27 height 33
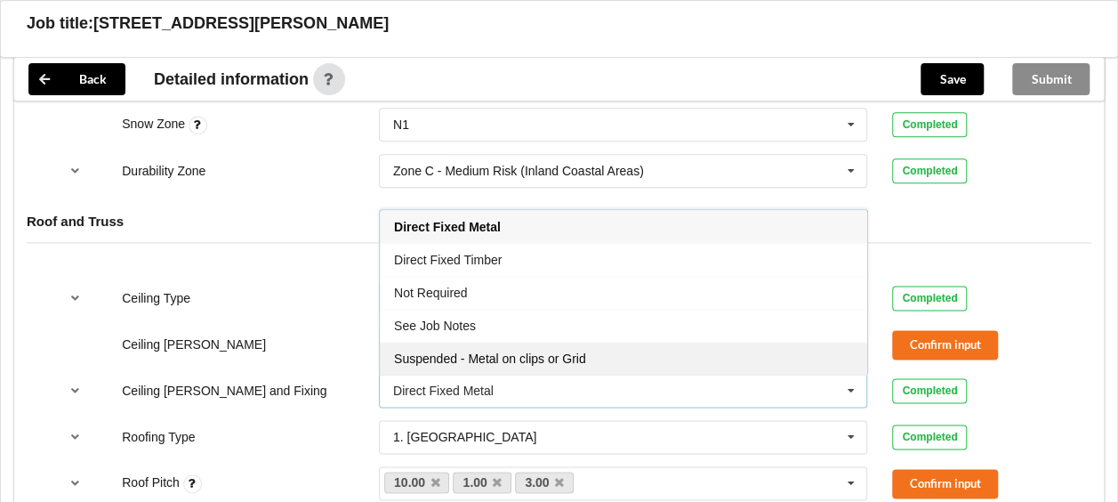
click at [580, 351] on span "Suspended - Metal on clips or Grid" at bounding box center [490, 358] width 192 height 14
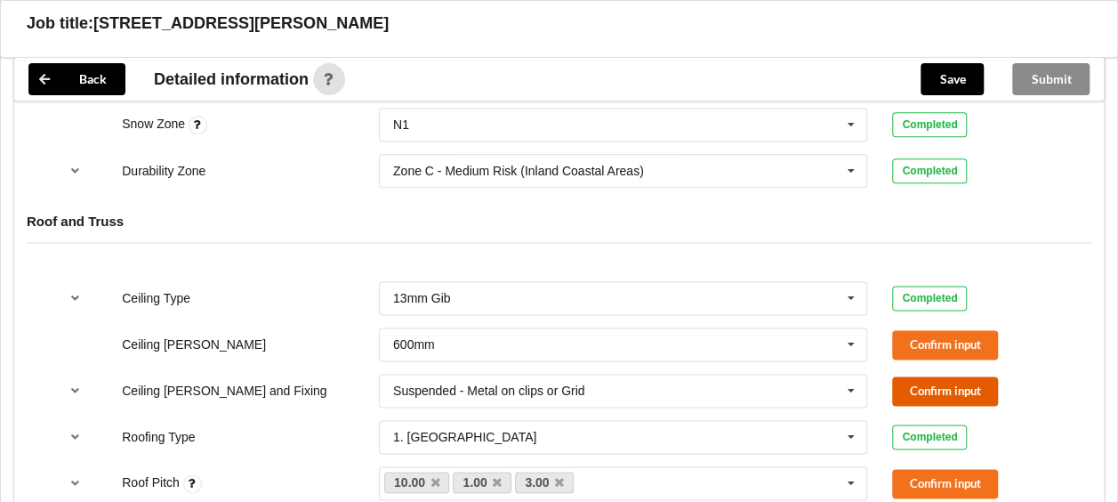
click at [899, 376] on button "Confirm input" at bounding box center [945, 390] width 106 height 29
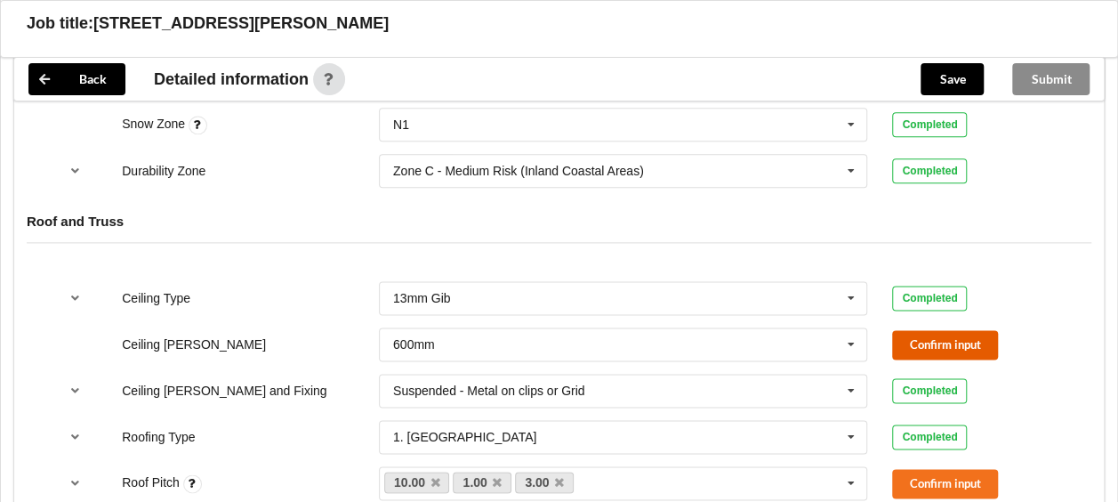
click at [918, 330] on button "Confirm input" at bounding box center [945, 344] width 106 height 29
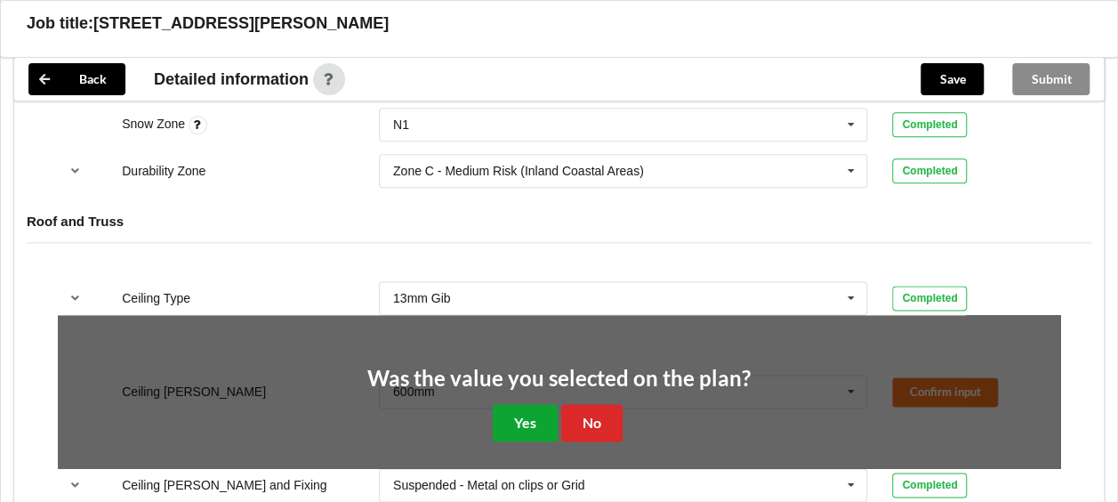
click at [536, 404] on button "Yes" at bounding box center [525, 422] width 65 height 36
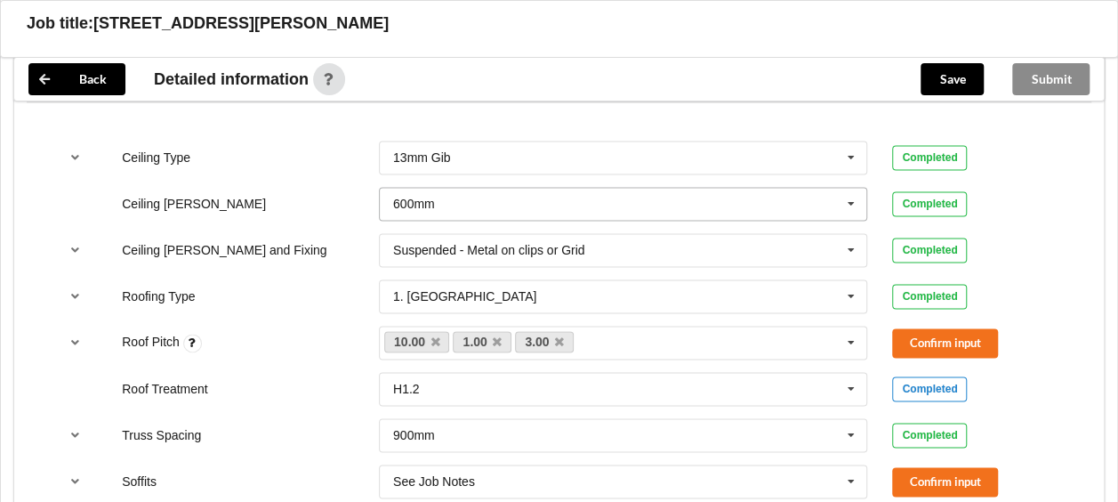
scroll to position [1157, 0]
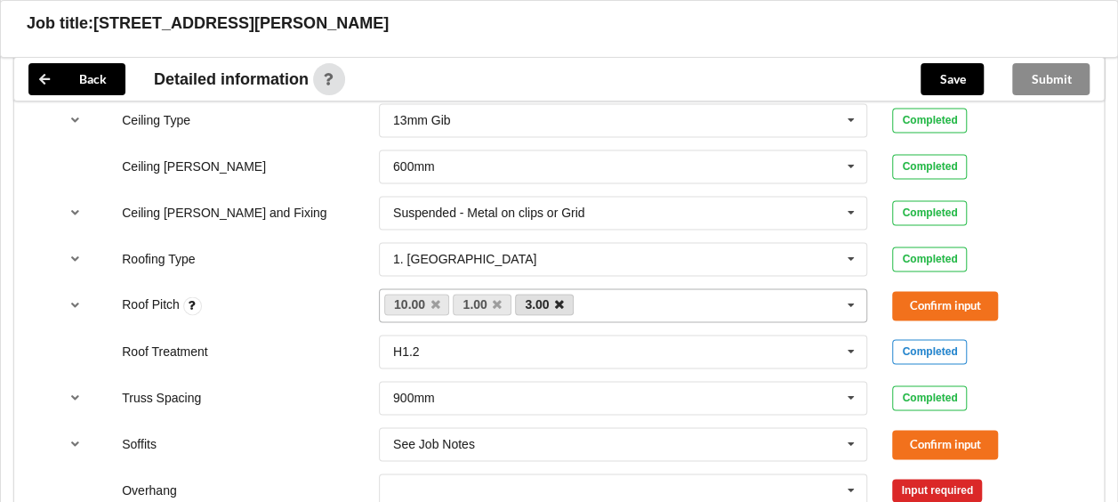
click at [562, 294] on link "3.00" at bounding box center [544, 304] width 59 height 21
click at [562, 299] on icon at bounding box center [559, 305] width 9 height 12
click at [496, 299] on icon at bounding box center [497, 305] width 9 height 12
click at [934, 291] on button "Confirm input" at bounding box center [945, 305] width 106 height 29
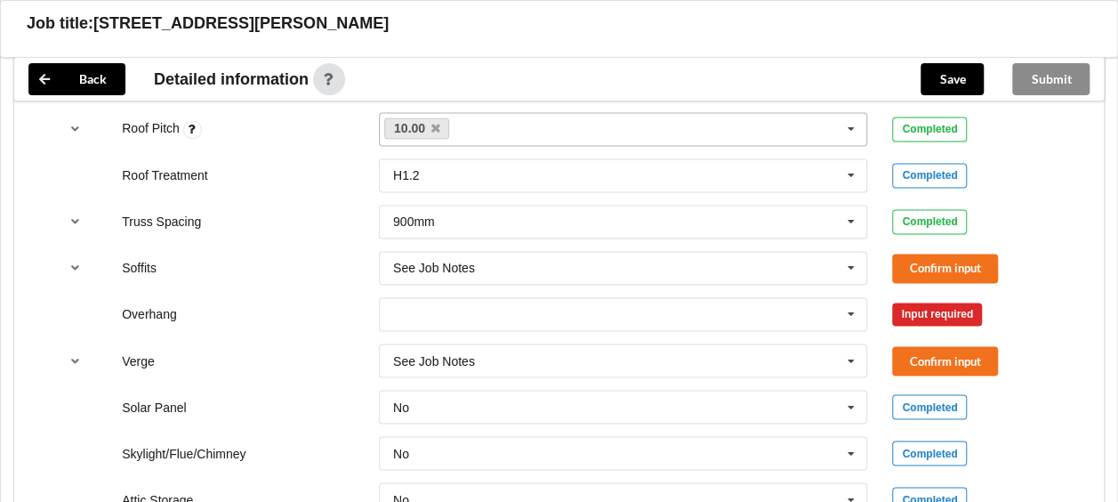
scroll to position [1334, 0]
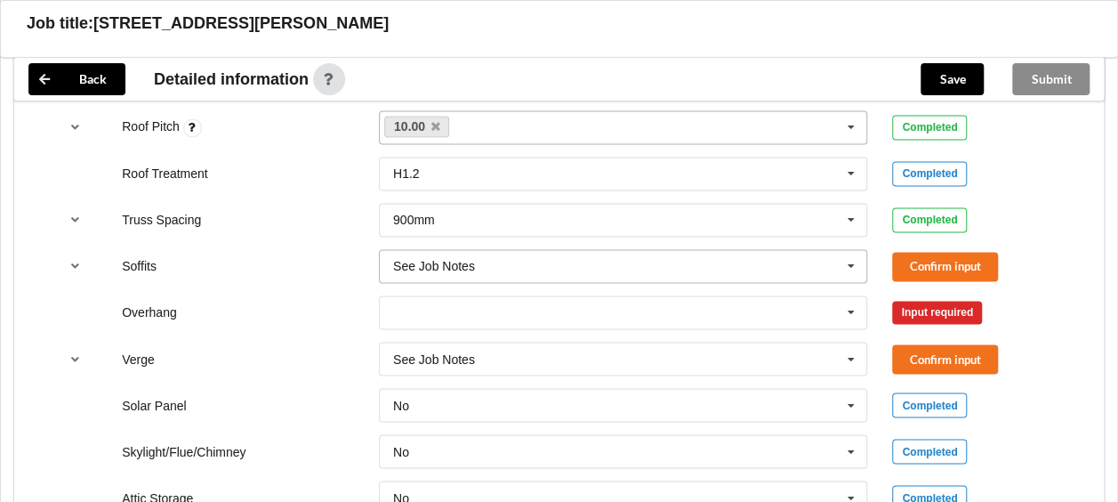
click at [850, 250] on icon at bounding box center [851, 266] width 27 height 33
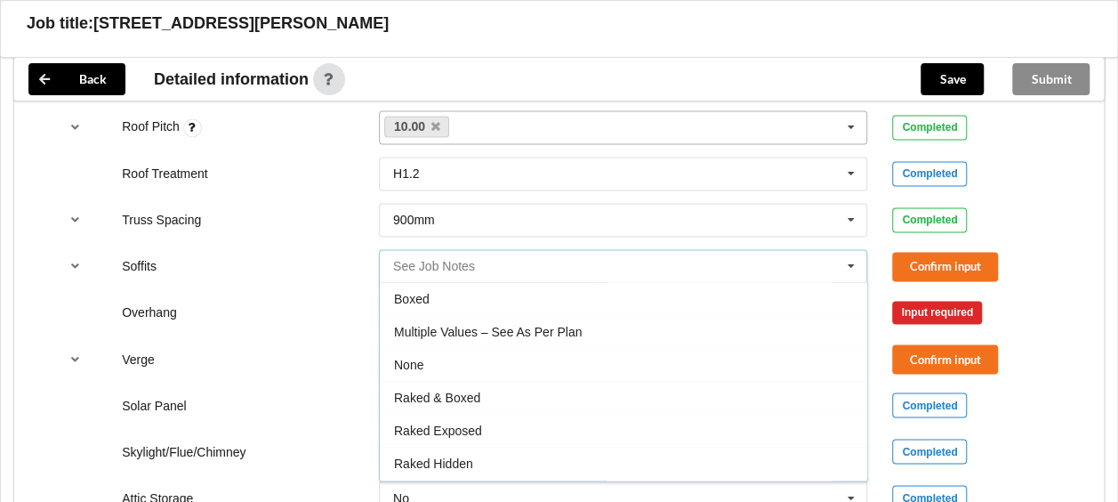
scroll to position [28, 0]
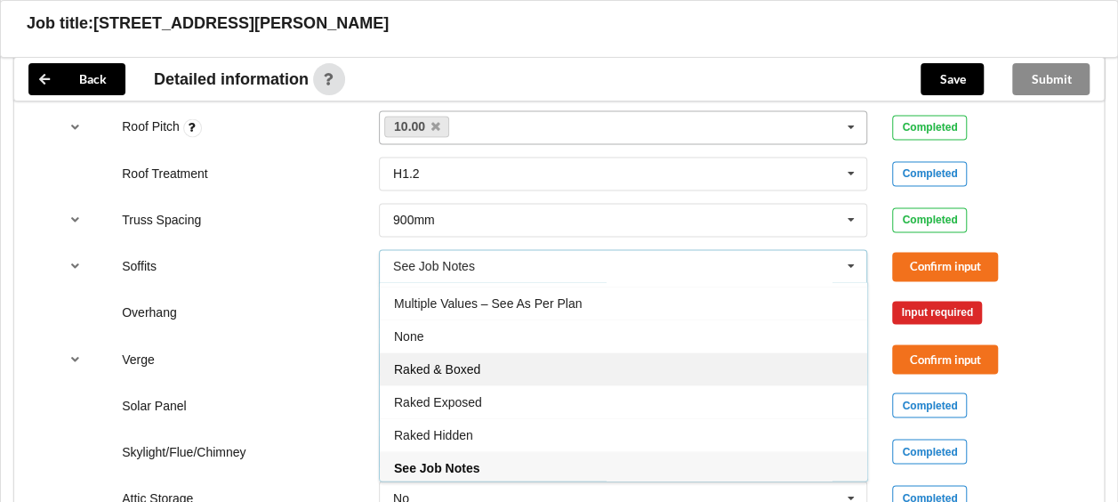
click at [497, 352] on div "Raked & Boxed" at bounding box center [624, 368] width 488 height 33
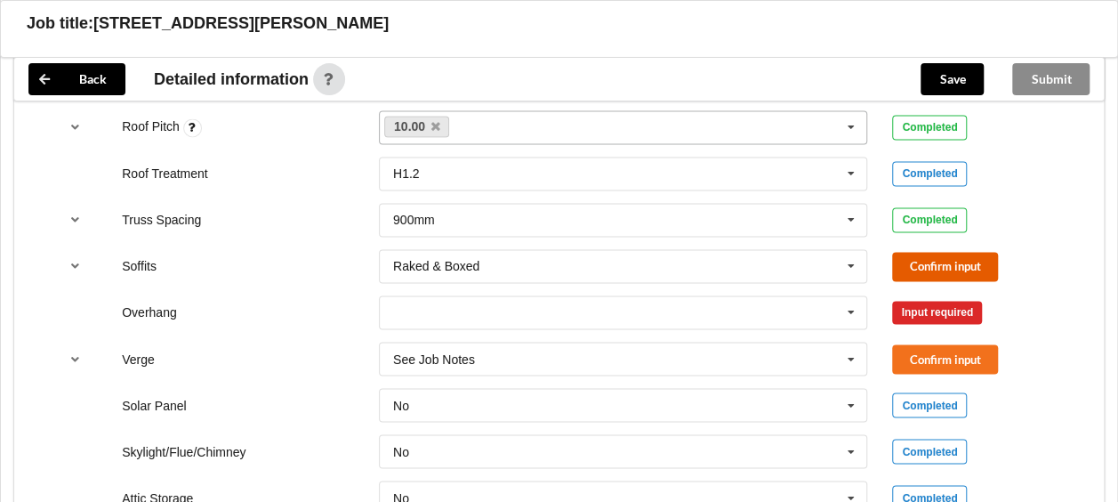
click at [920, 252] on button "Confirm input" at bounding box center [945, 266] width 106 height 29
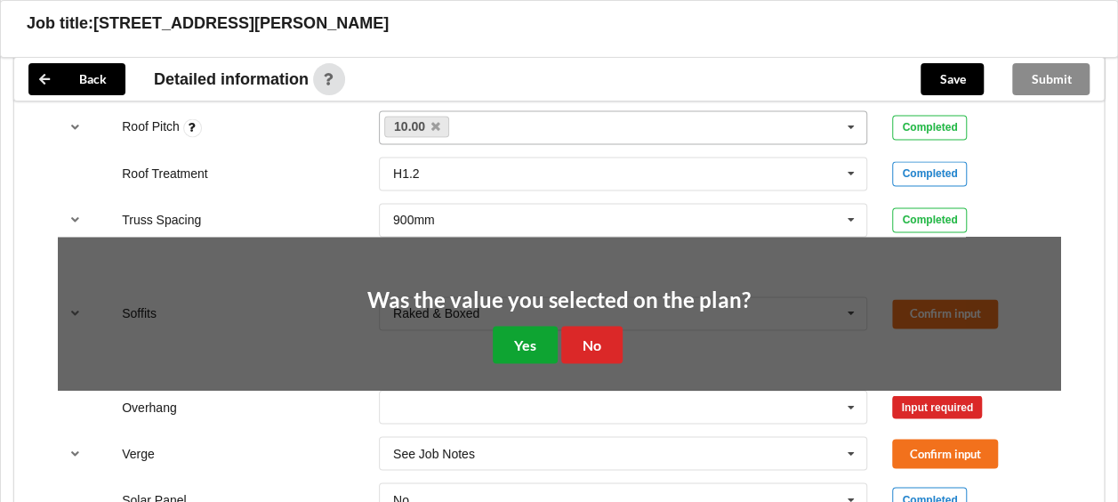
click at [514, 326] on button "Yes" at bounding box center [525, 344] width 65 height 36
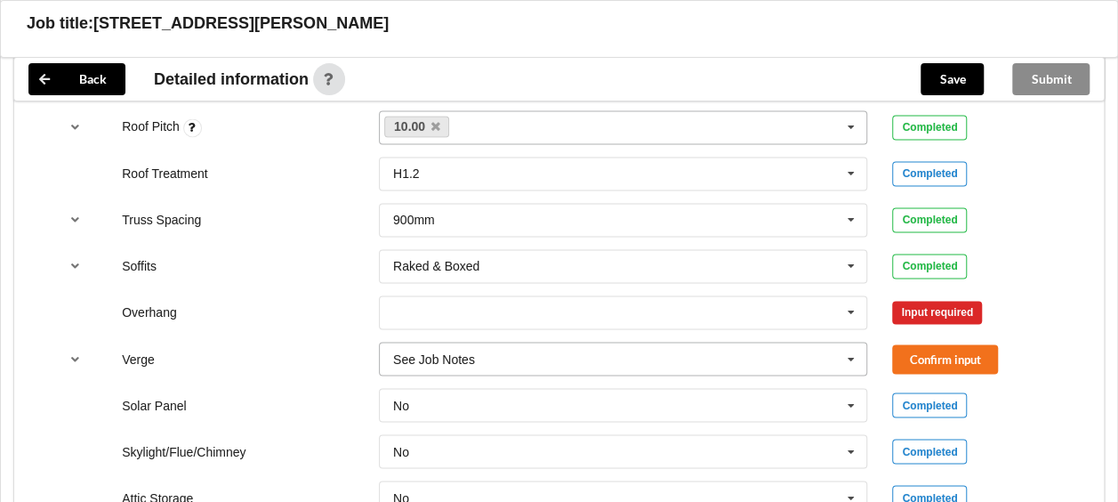
click at [851, 343] on icon at bounding box center [851, 359] width 27 height 33
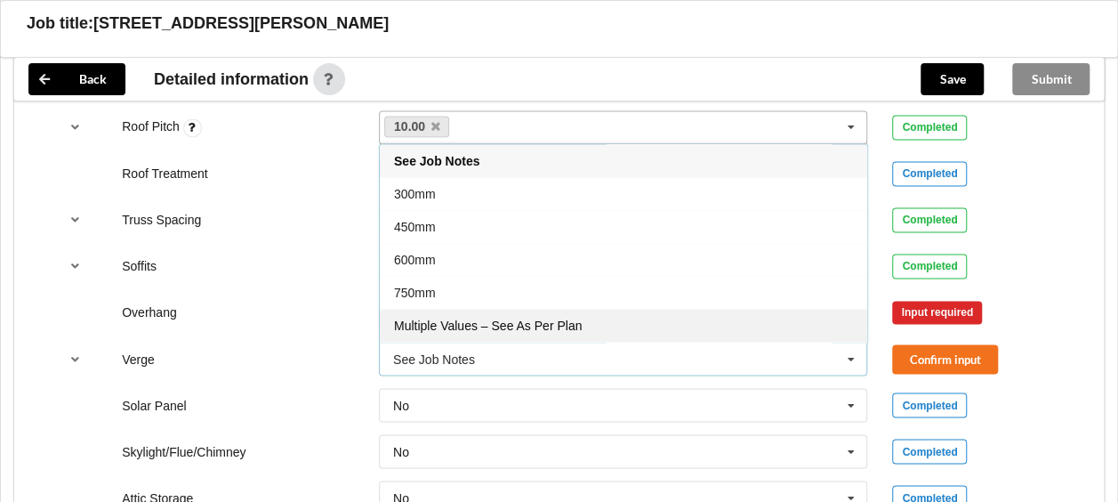
click at [573, 318] on span "Multiple Values – See As Per Plan" at bounding box center [488, 325] width 188 height 14
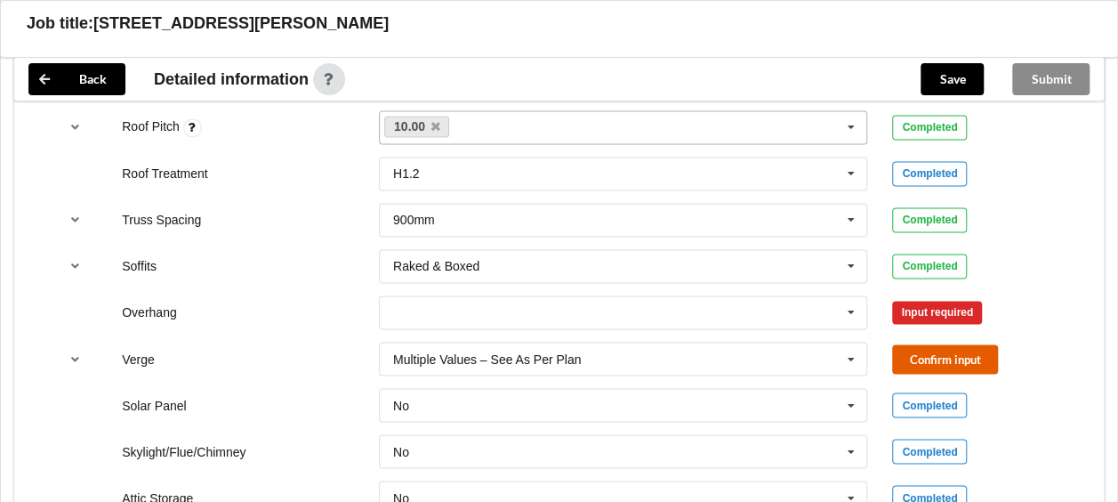
click at [902, 344] on button "Confirm input" at bounding box center [945, 358] width 106 height 29
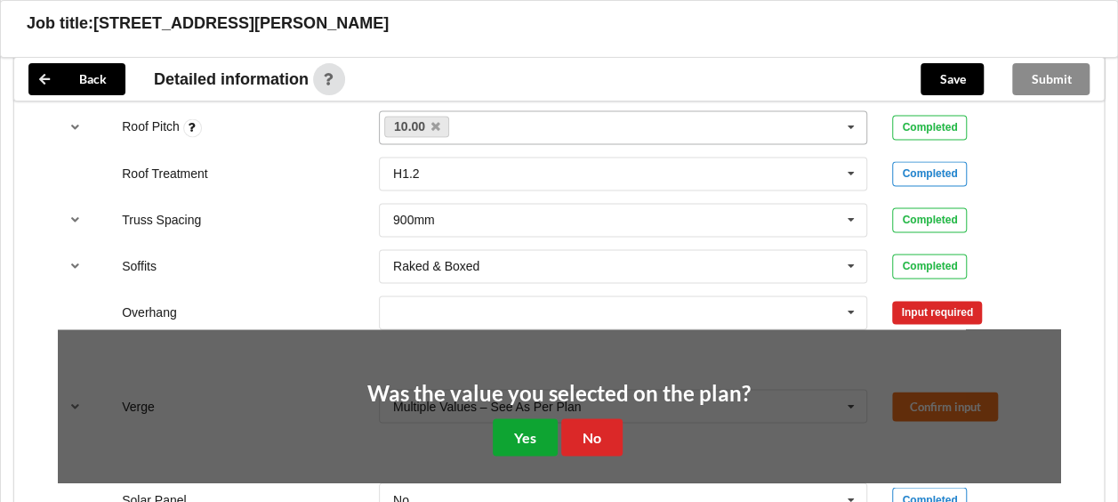
click at [521, 418] on button "Yes" at bounding box center [525, 436] width 65 height 36
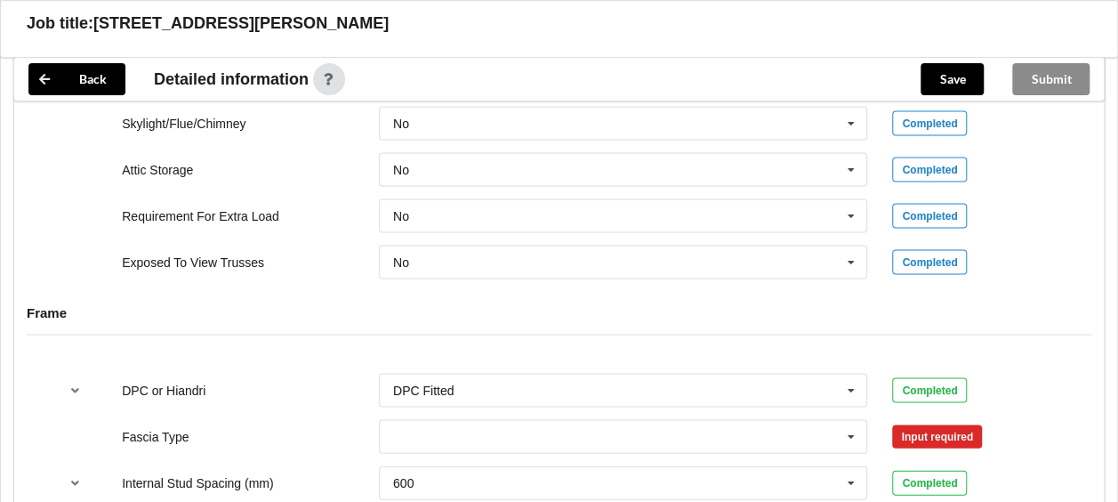
scroll to position [1690, 0]
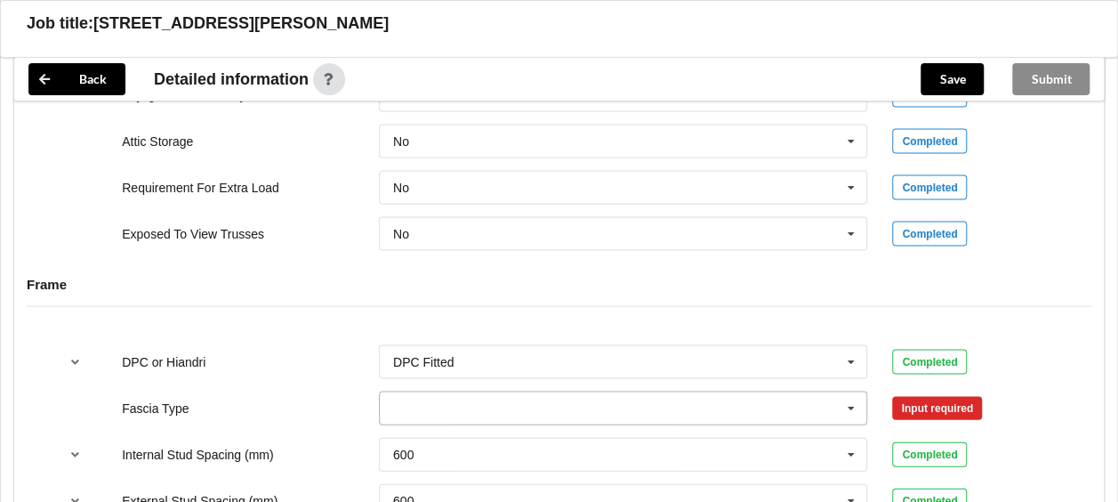
click at [850, 392] on icon at bounding box center [851, 408] width 27 height 33
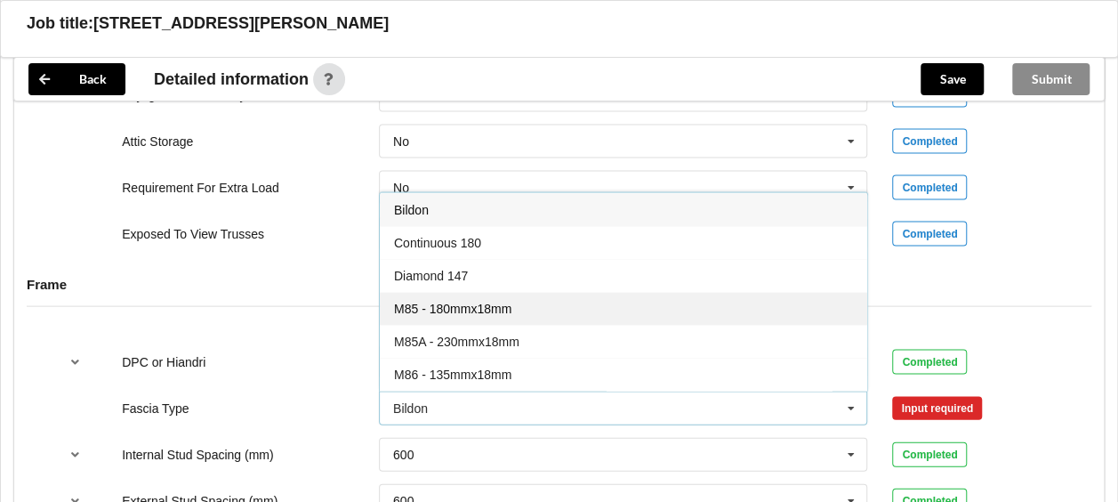
click at [489, 302] on span "M85 - 180mmx18mm" at bounding box center [452, 309] width 117 height 14
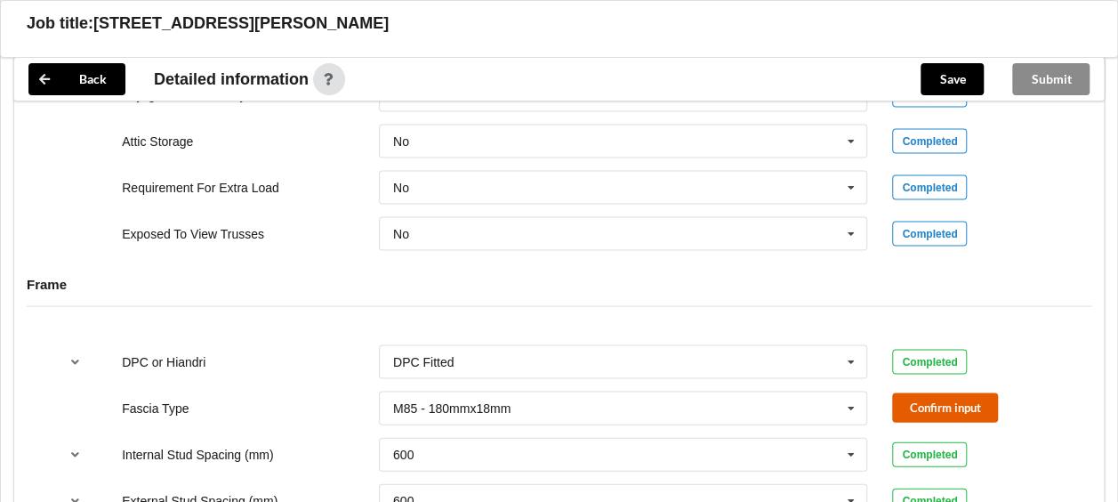
click at [906, 393] on button "Confirm input" at bounding box center [945, 407] width 106 height 29
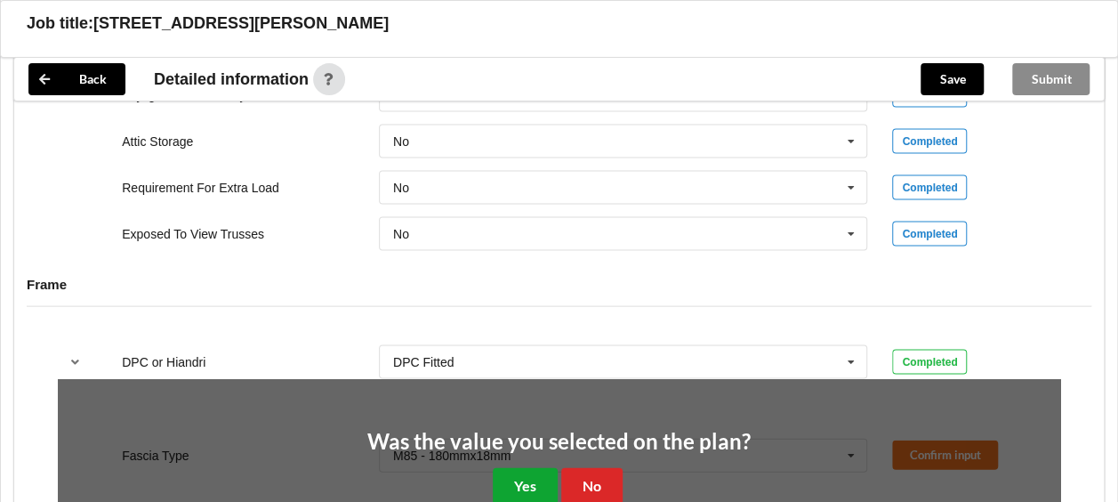
click at [532, 468] on button "Yes" at bounding box center [525, 486] width 65 height 36
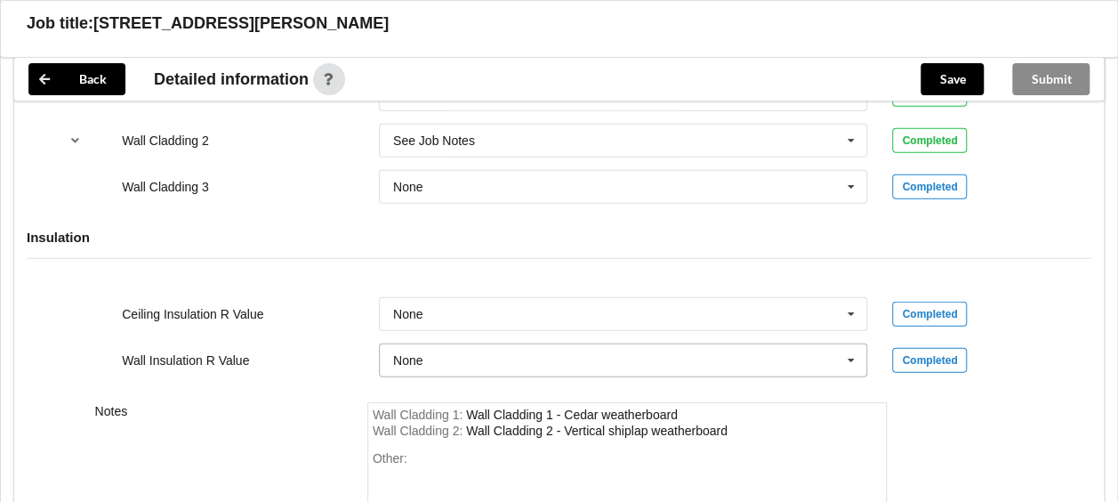
scroll to position [2402, 0]
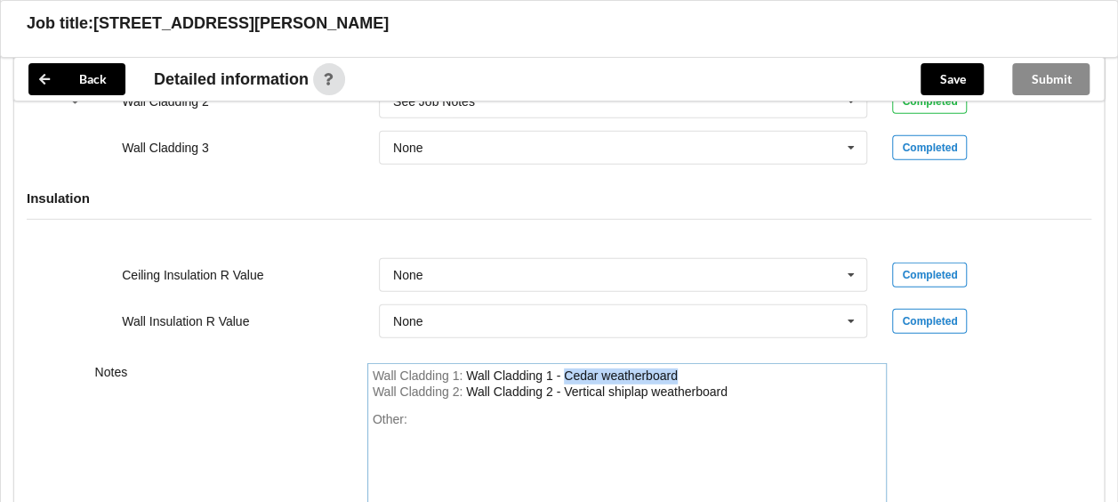
drag, startPoint x: 562, startPoint y: 352, endPoint x: 692, endPoint y: 351, distance: 129.9
click at [692, 368] on div "Wall Cladding 1 : Wall Cladding 1 - Cedar weatherboard" at bounding box center [628, 376] width 510 height 16
click at [609, 384] on div "Wall Cladding 2 - Vertical shiplap weatherboard" at bounding box center [597, 391] width 262 height 14
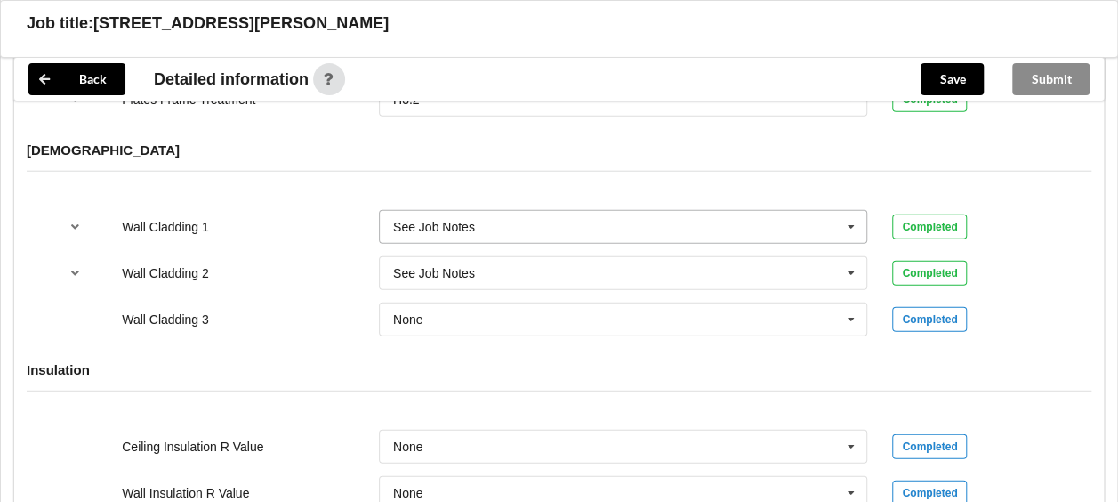
scroll to position [2313, 0]
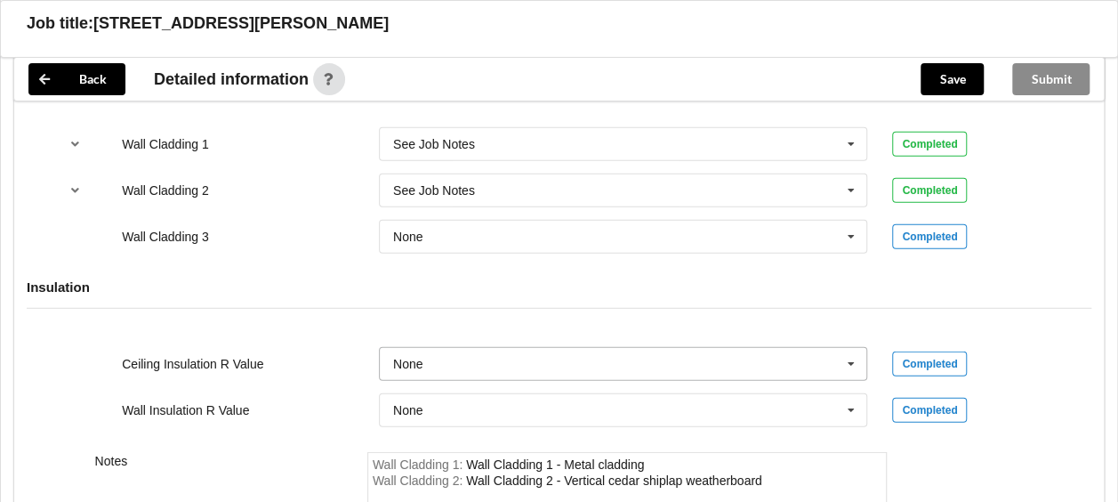
click at [850, 348] on icon at bounding box center [851, 364] width 27 height 33
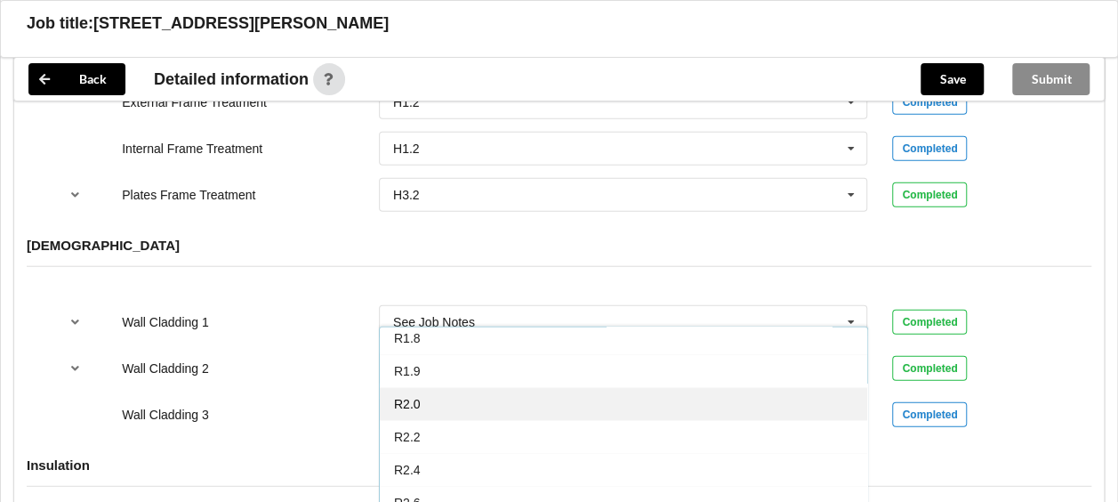
scroll to position [0, 0]
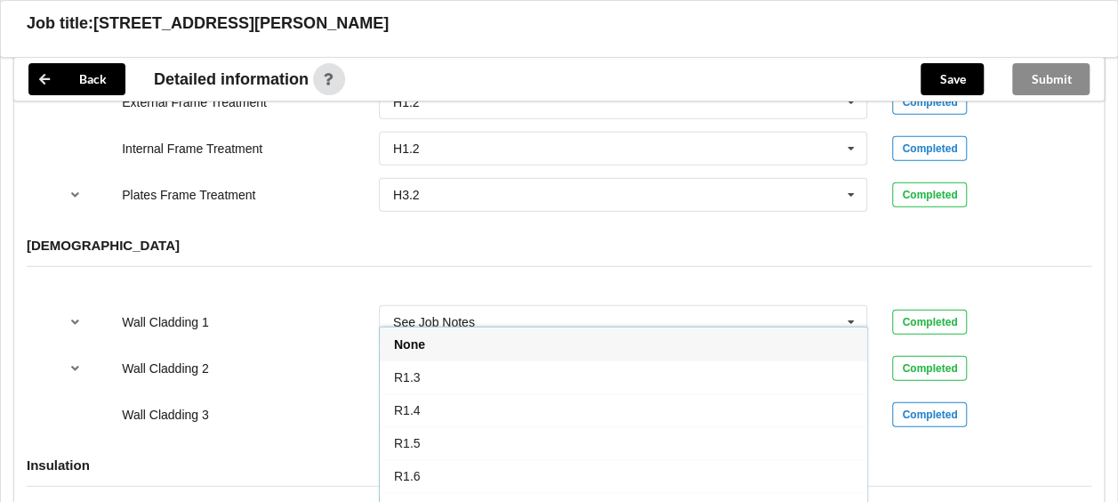
click at [269, 315] on div "Wall Cladding 1 See Job Notes Axon Panel B/Back 135 B/Back 135 Rebated B/Back 1…" at bounding box center [559, 322] width 1028 height 59
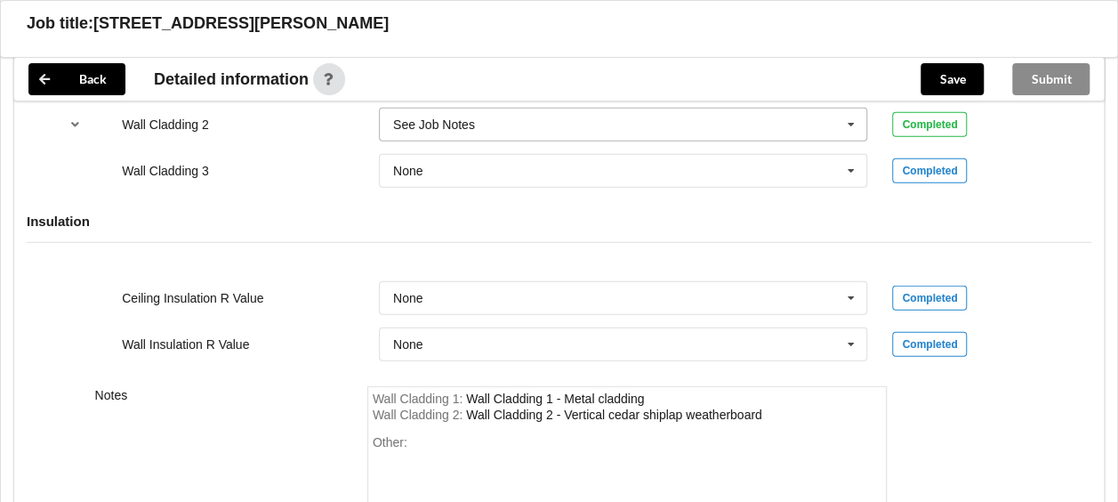
scroll to position [2402, 0]
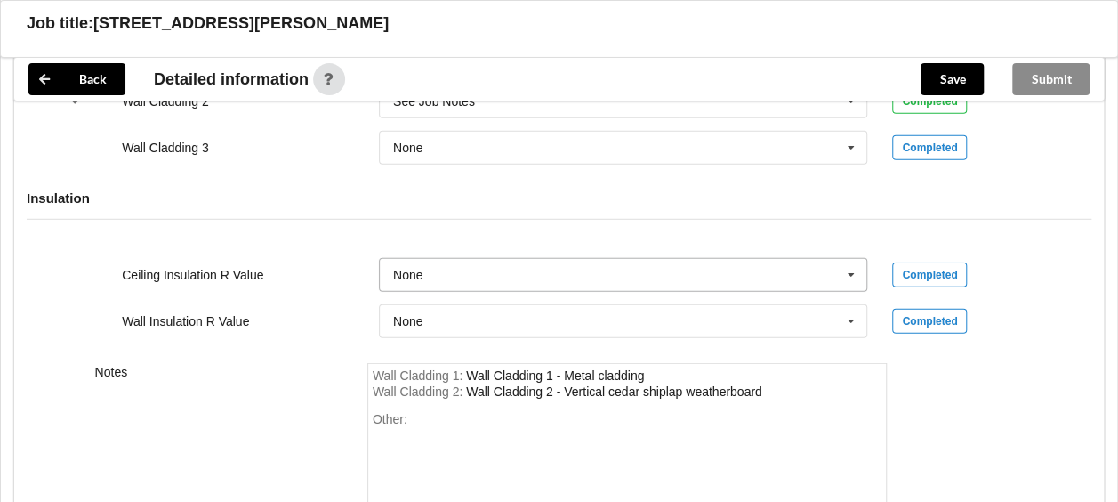
click at [854, 259] on icon at bounding box center [851, 275] width 27 height 33
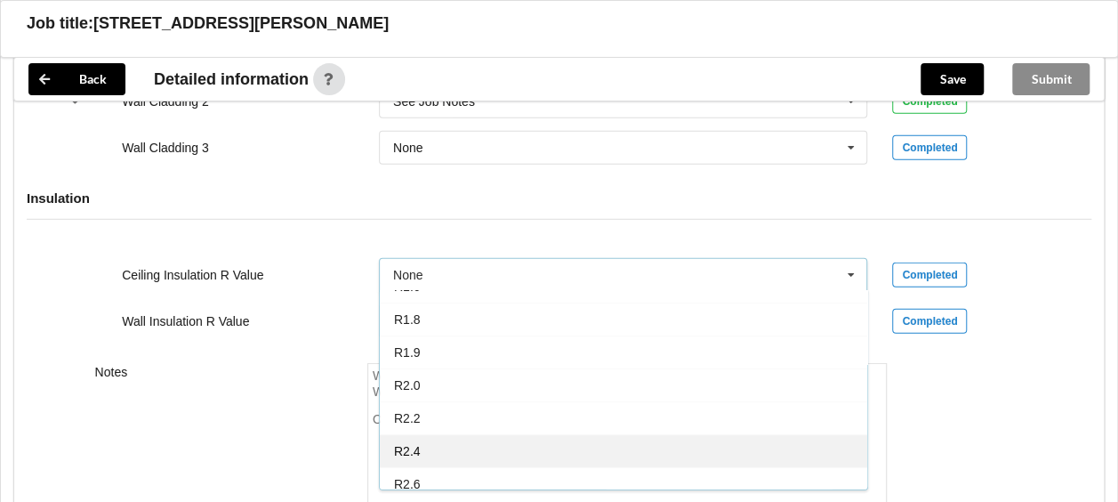
scroll to position [0, 0]
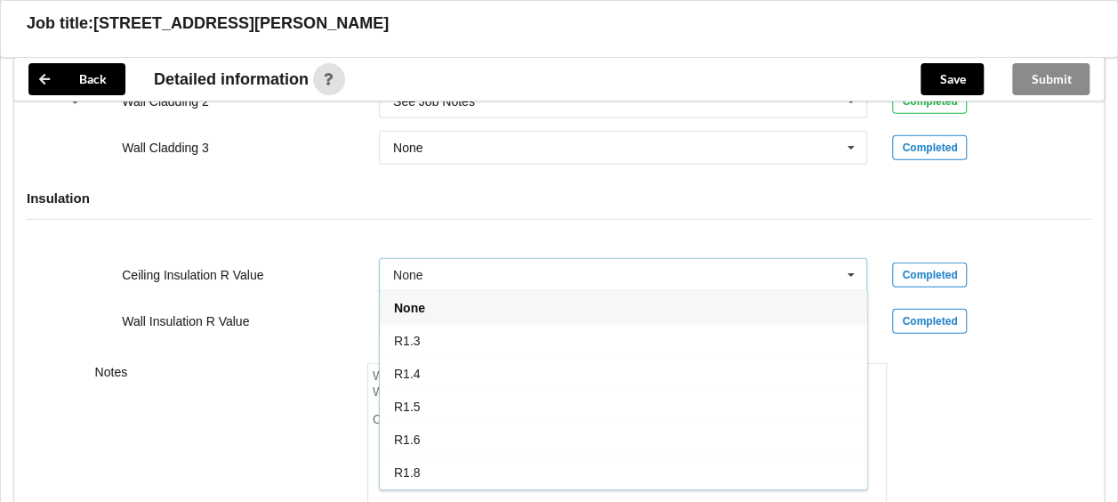
click at [849, 259] on icon at bounding box center [851, 275] width 27 height 33
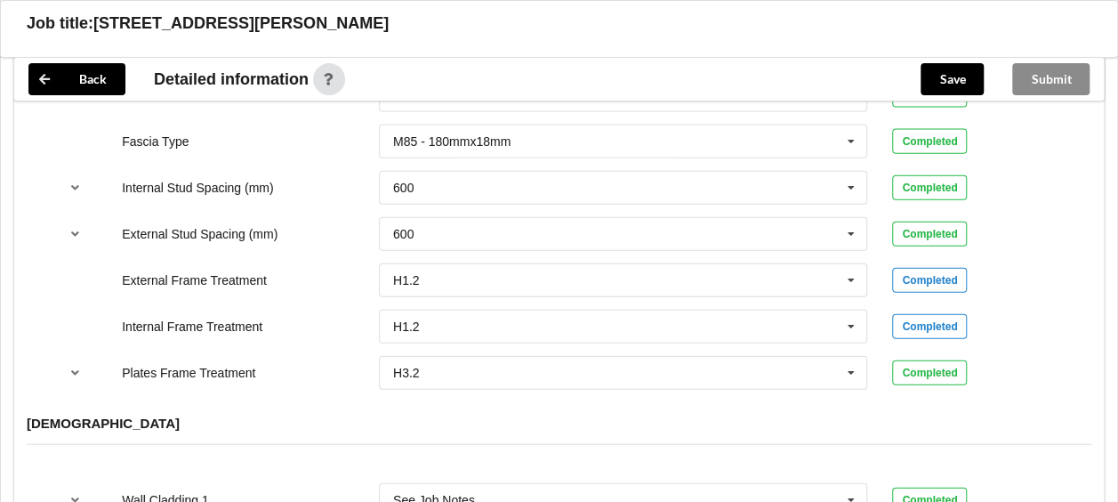
scroll to position [1957, 0]
click at [952, 77] on button "Save" at bounding box center [952, 79] width 63 height 32
click at [1052, 77] on div "Submit" at bounding box center [1051, 79] width 106 height 43
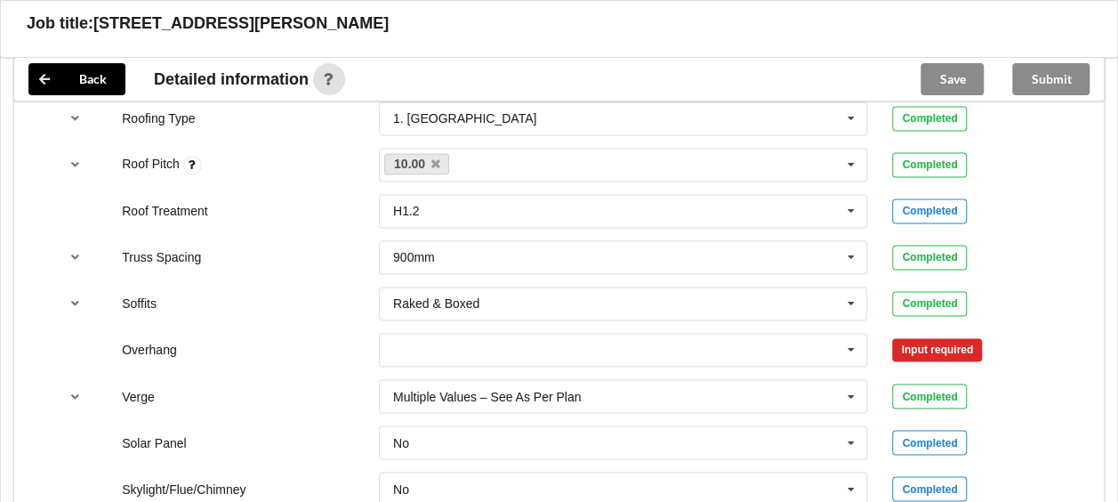
scroll to position [1334, 0]
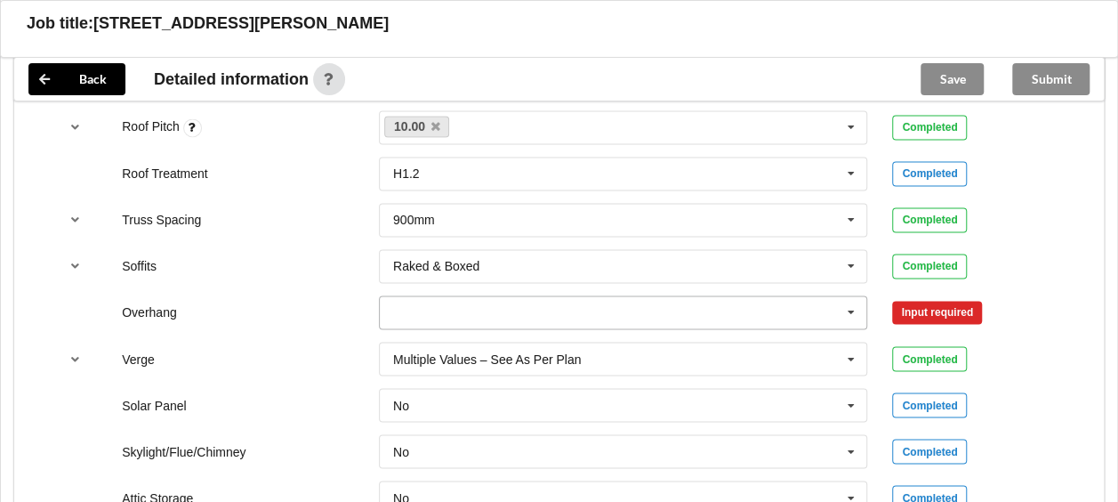
click at [850, 296] on icon at bounding box center [851, 312] width 27 height 33
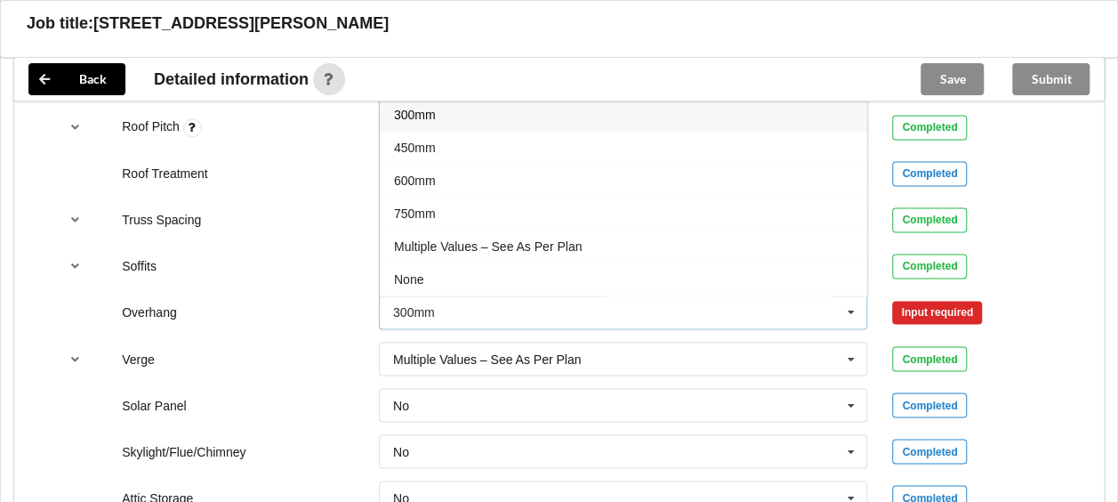
click at [511, 239] on span "Multiple Values – See As Per Plan" at bounding box center [488, 246] width 188 height 14
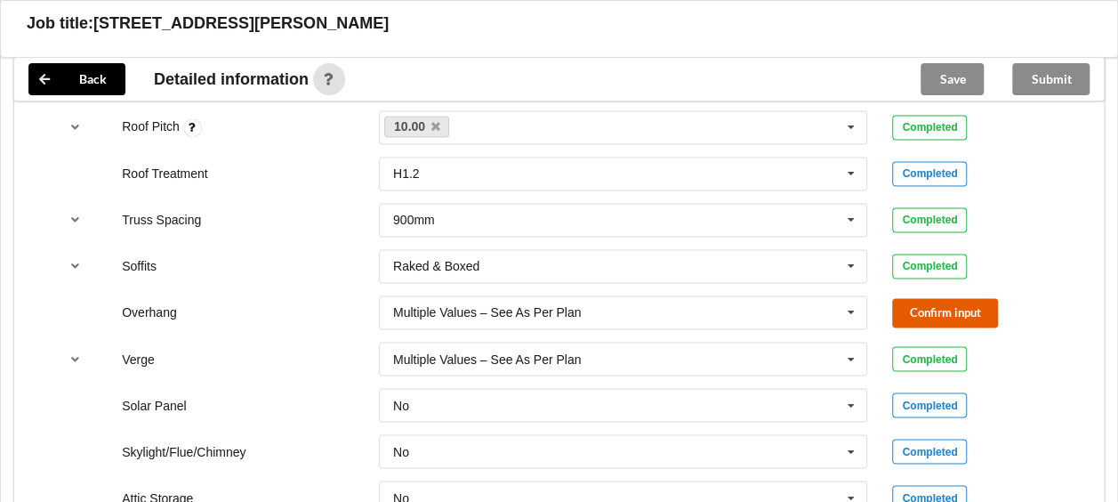
click at [922, 298] on button "Confirm input" at bounding box center [945, 312] width 106 height 29
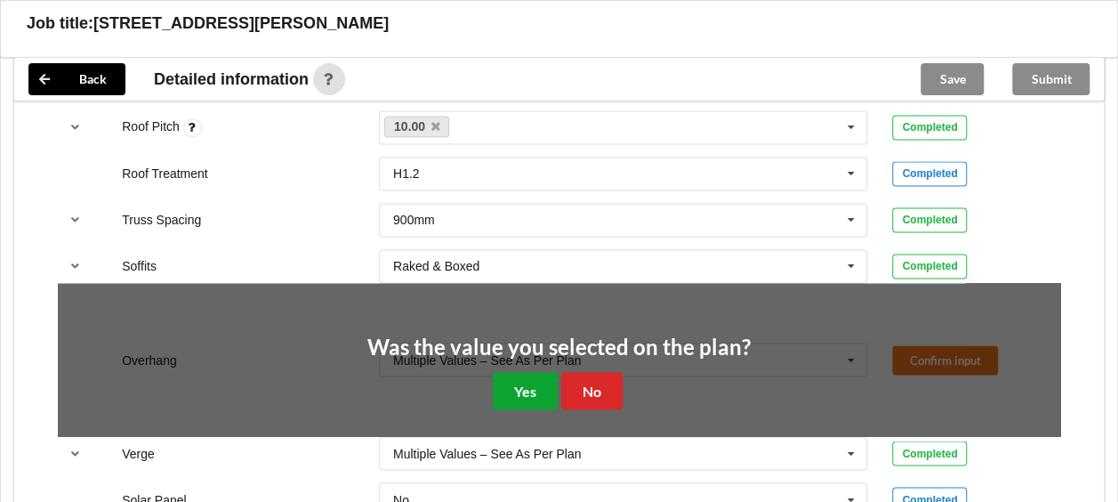
click at [529, 372] on button "Yes" at bounding box center [525, 390] width 65 height 36
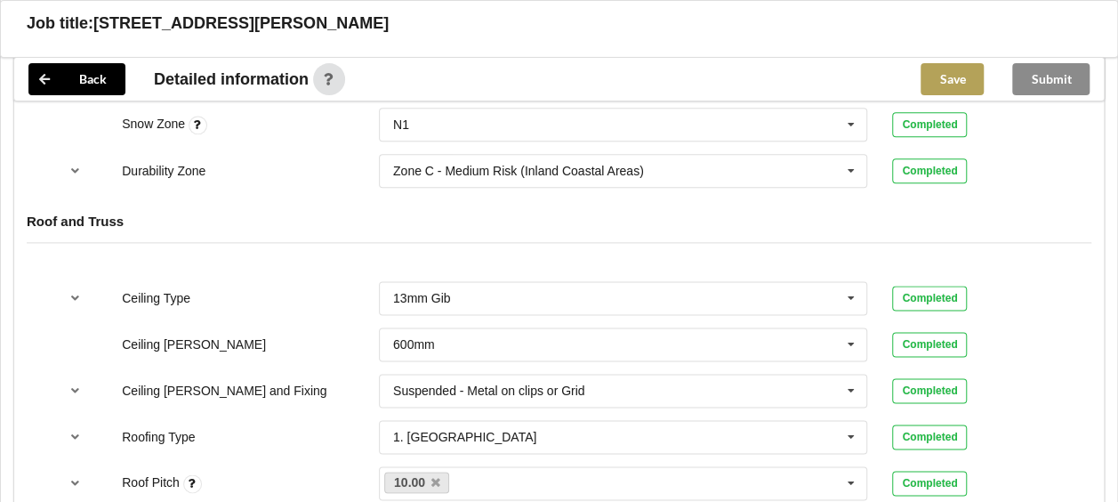
click at [946, 71] on button "Save" at bounding box center [952, 79] width 63 height 32
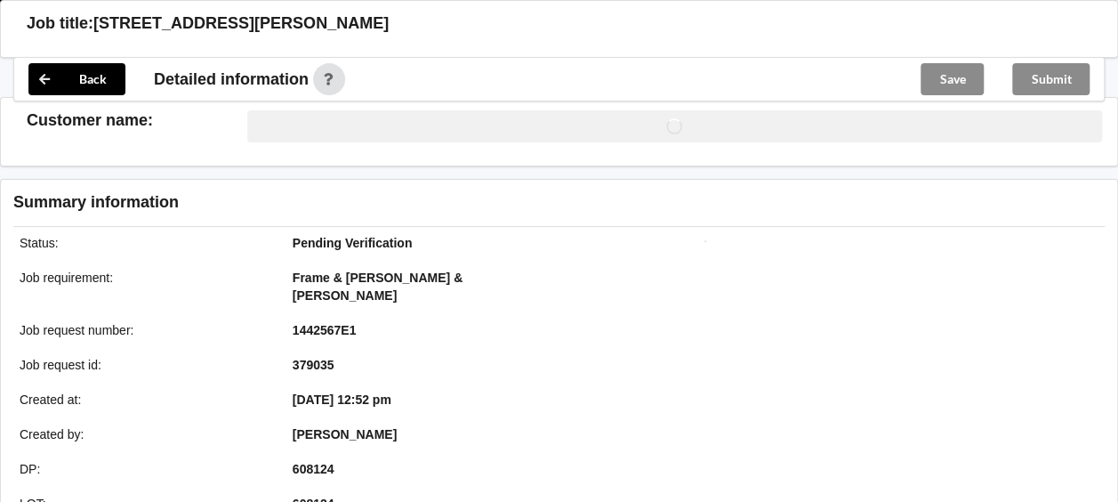
scroll to position [979, 0]
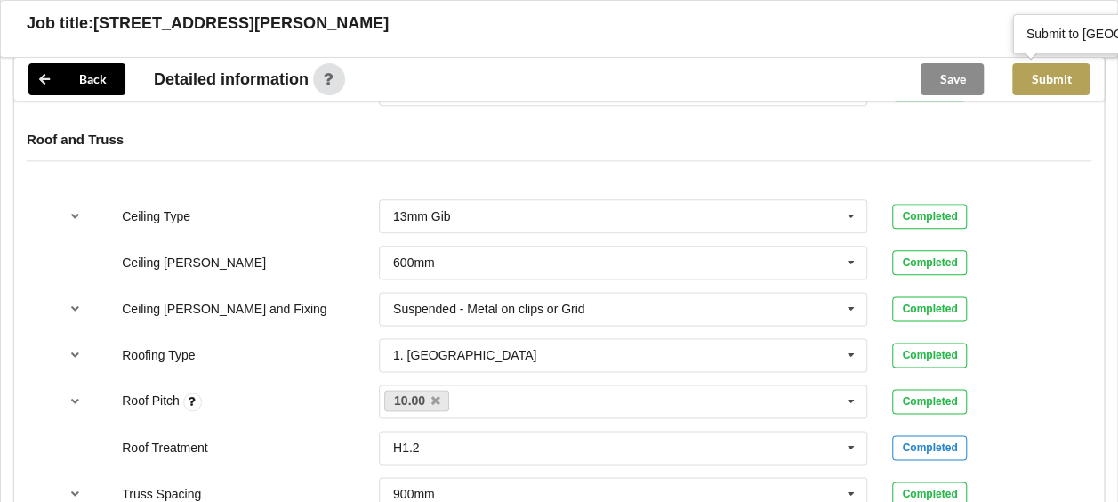
click at [1048, 78] on button "Submit" at bounding box center [1050, 79] width 77 height 32
